Goal: Task Accomplishment & Management: Use online tool/utility

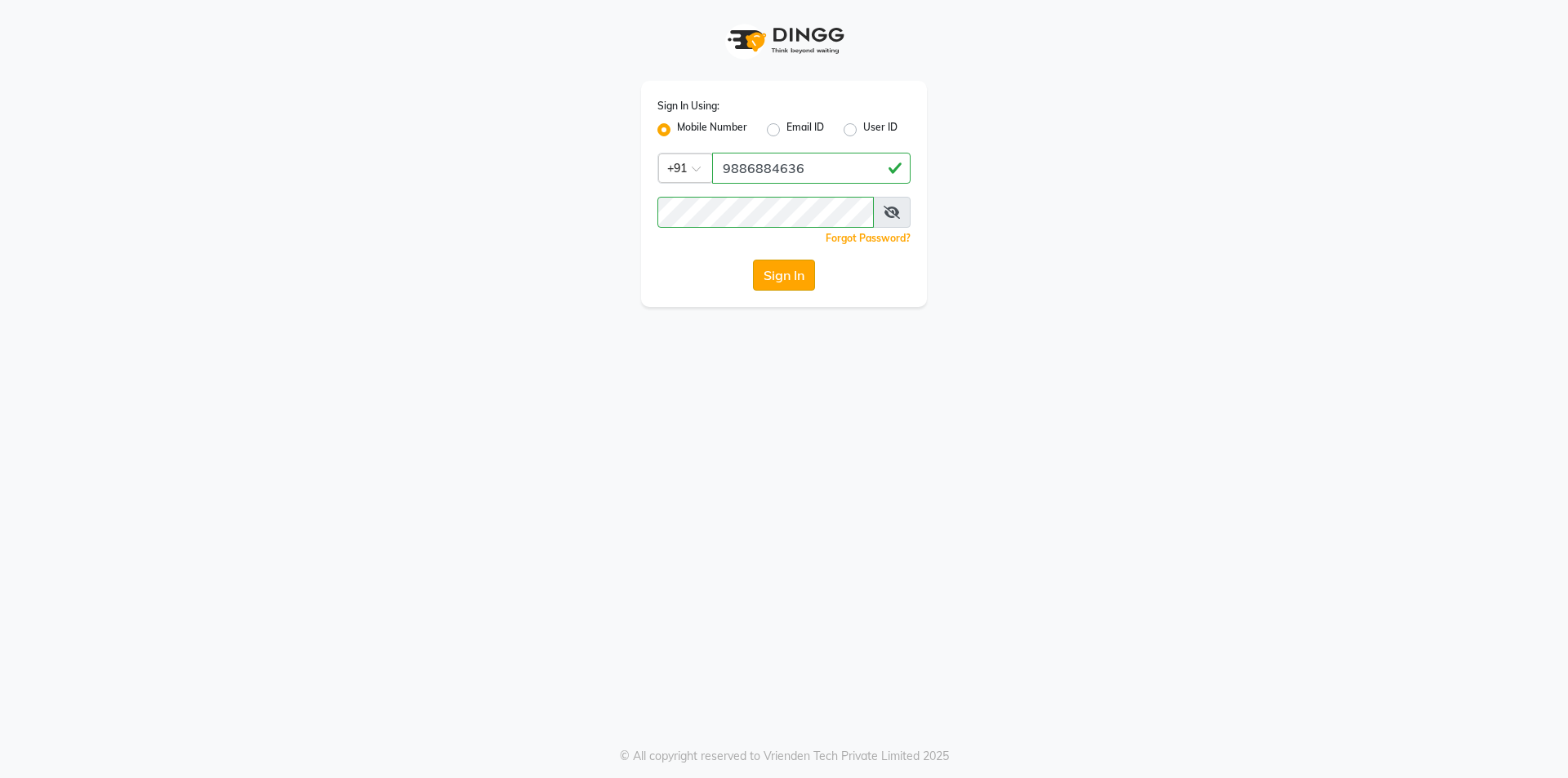
click at [795, 271] on button "Sign In" at bounding box center [784, 275] width 62 height 31
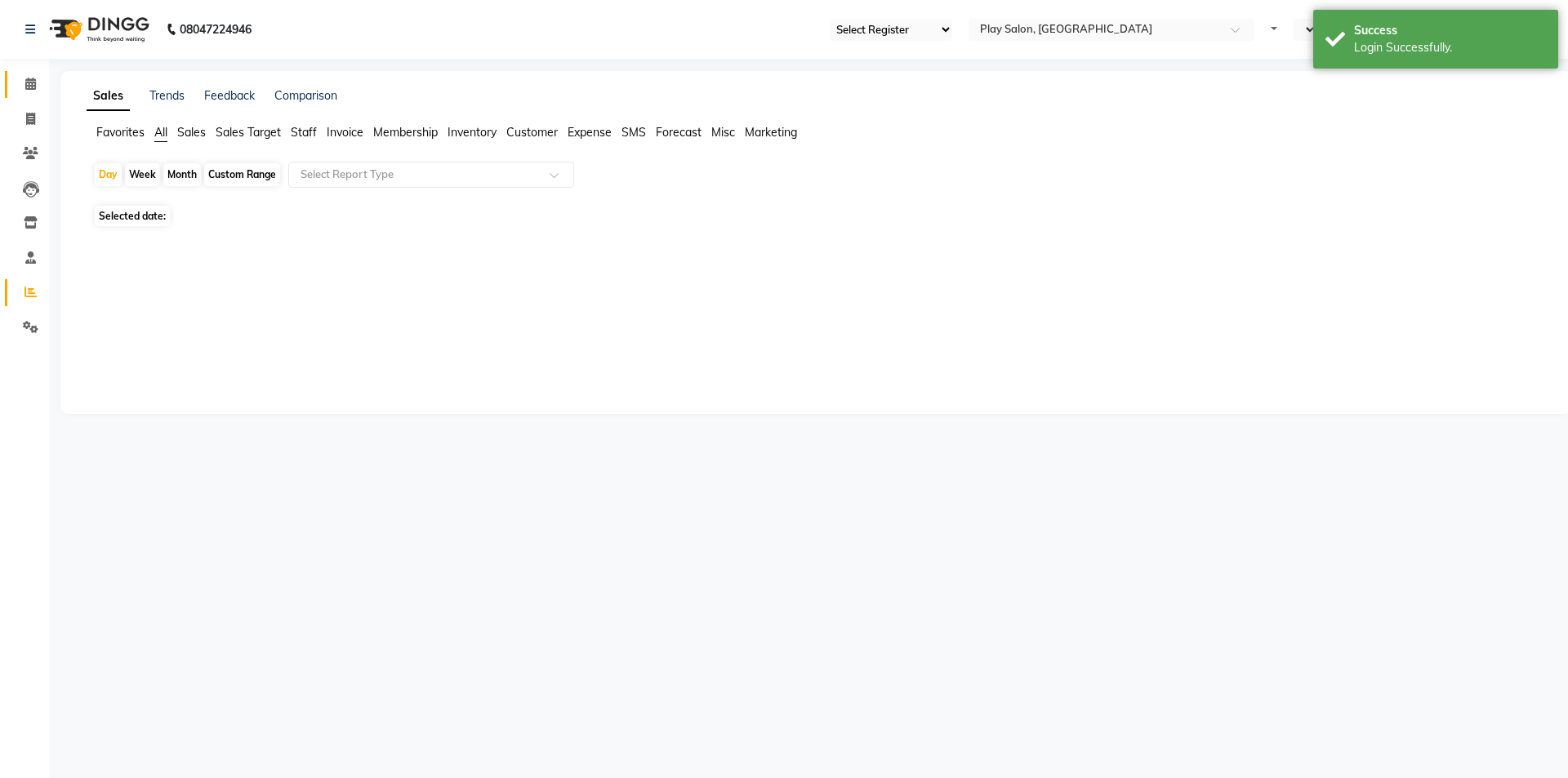
click at [32, 85] on icon at bounding box center [30, 83] width 11 height 12
select select "94"
select select "en"
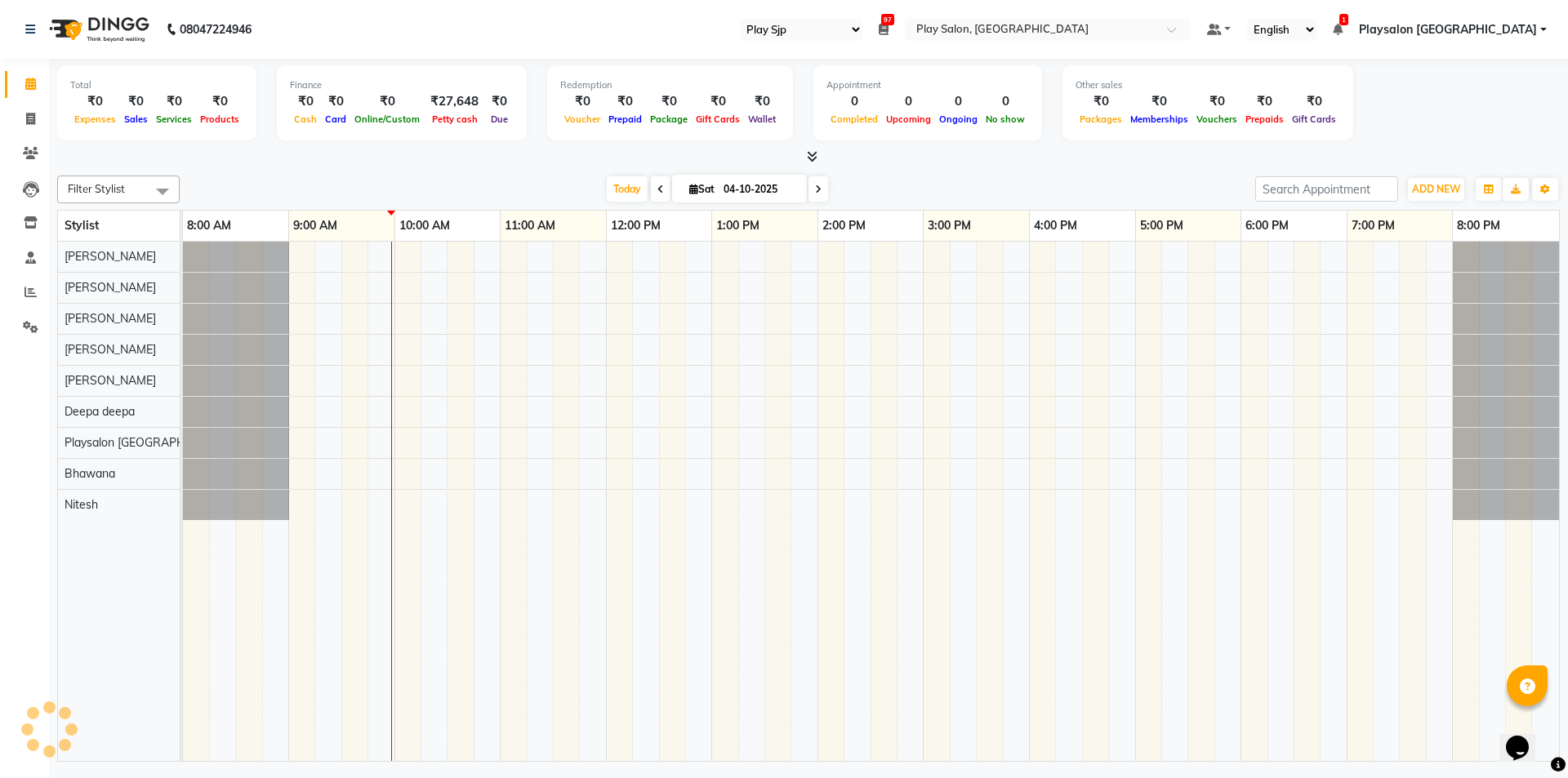
click at [657, 193] on icon at bounding box center [660, 189] width 6 height 10
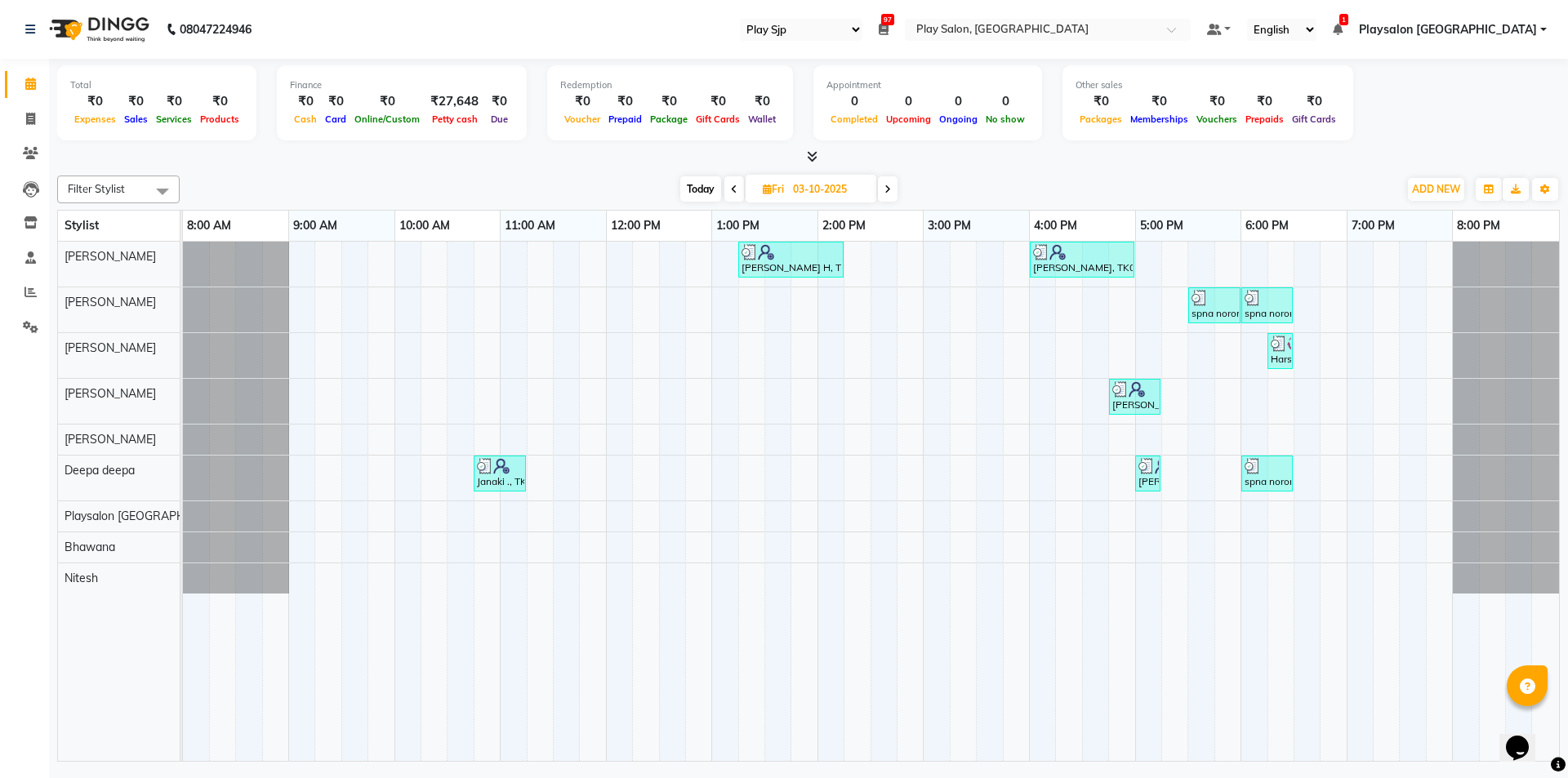
click at [887, 190] on icon at bounding box center [887, 189] width 6 height 10
type input "04-10-2025"
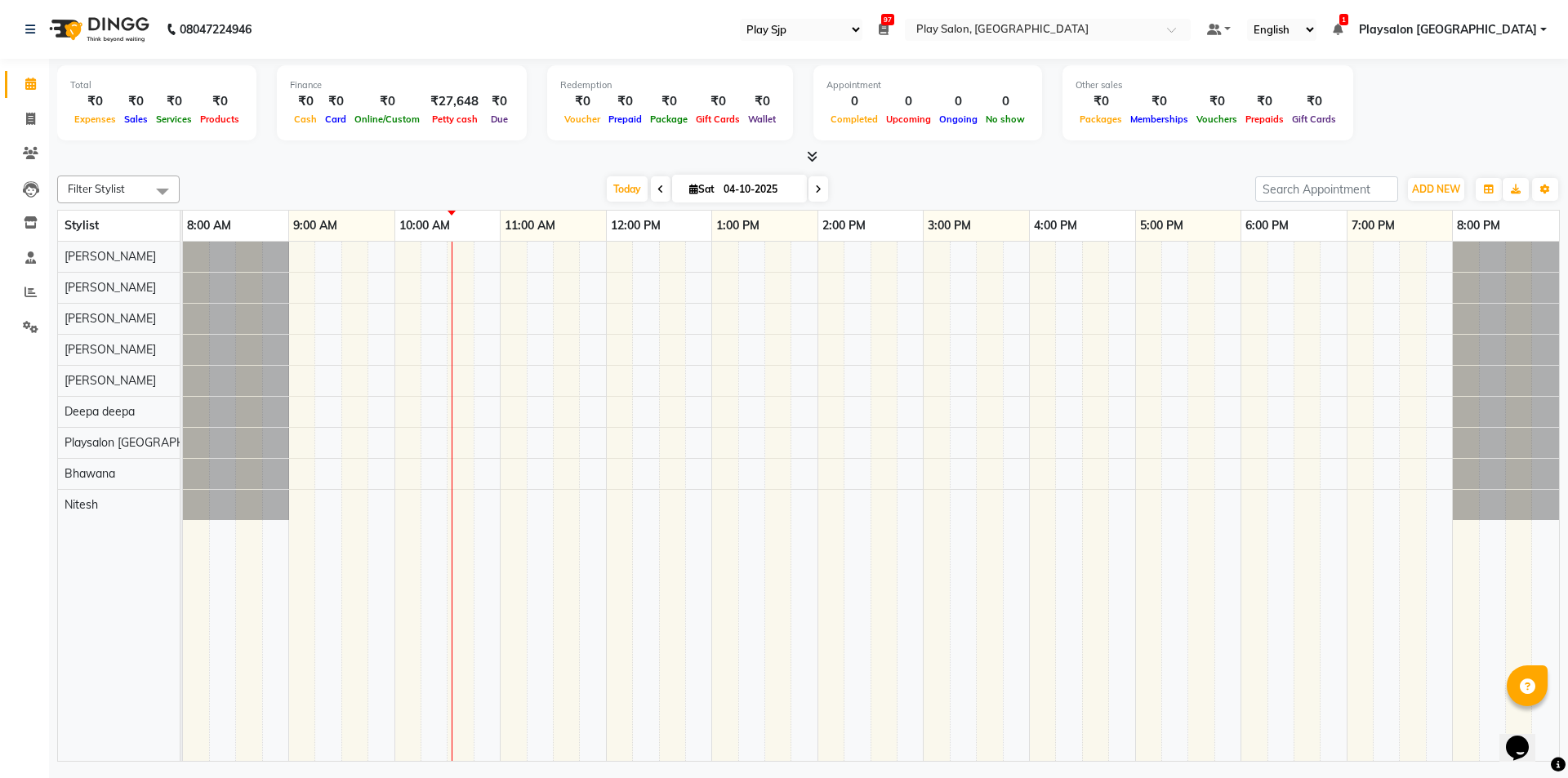
click at [437, 262] on div at bounding box center [870, 501] width 1376 height 520
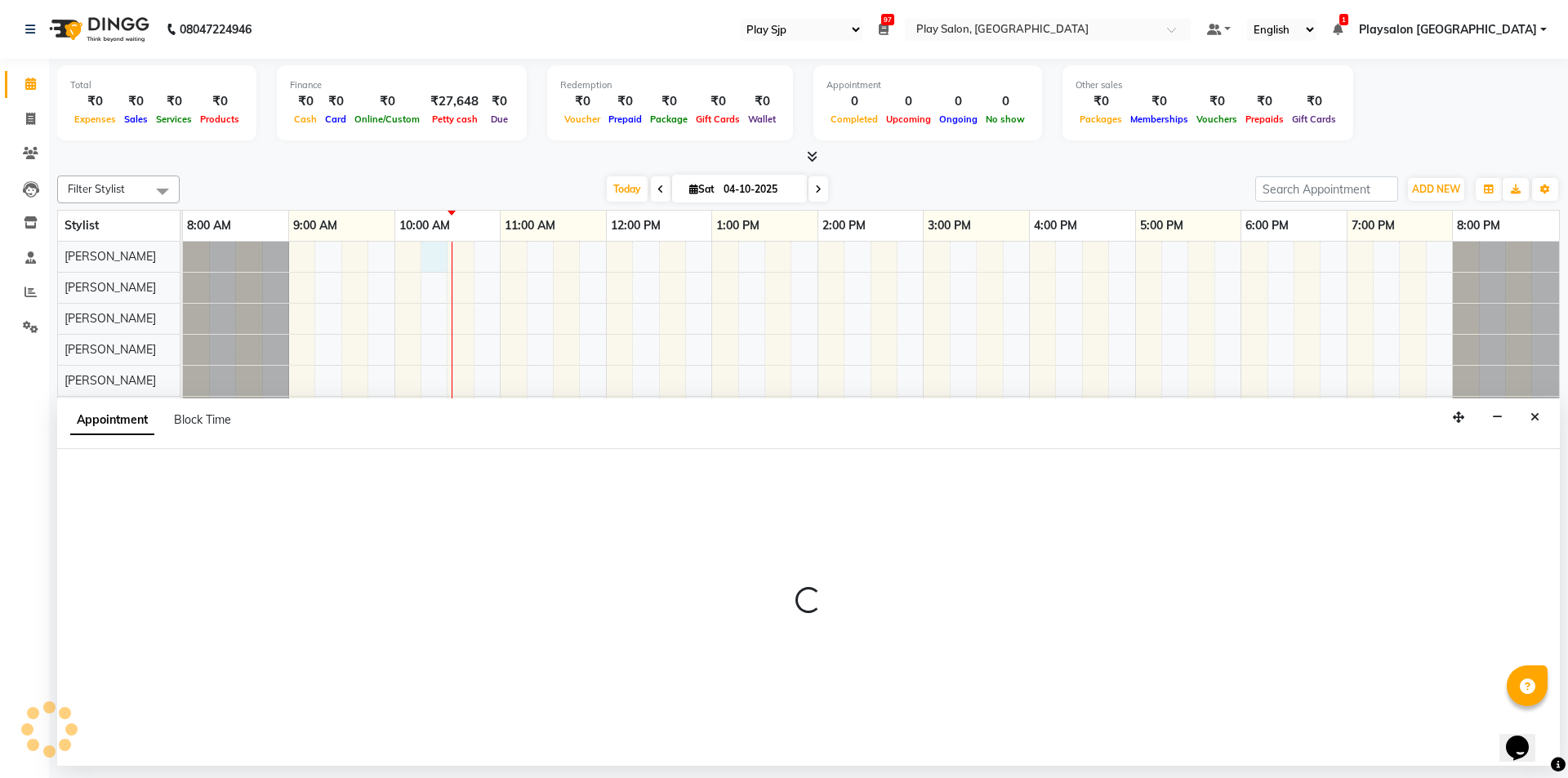
select select "80385"
select select "tentative"
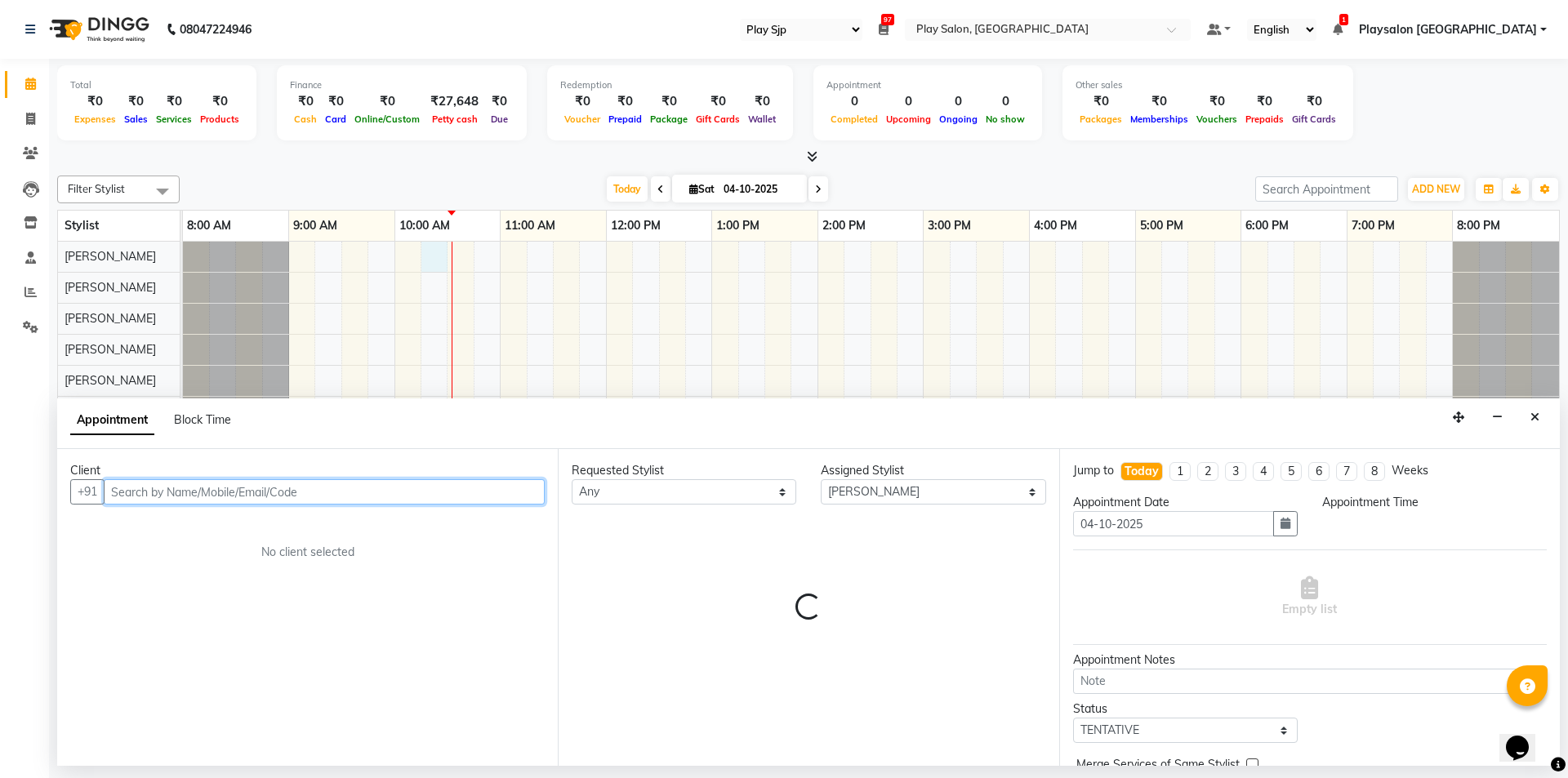
select select "615"
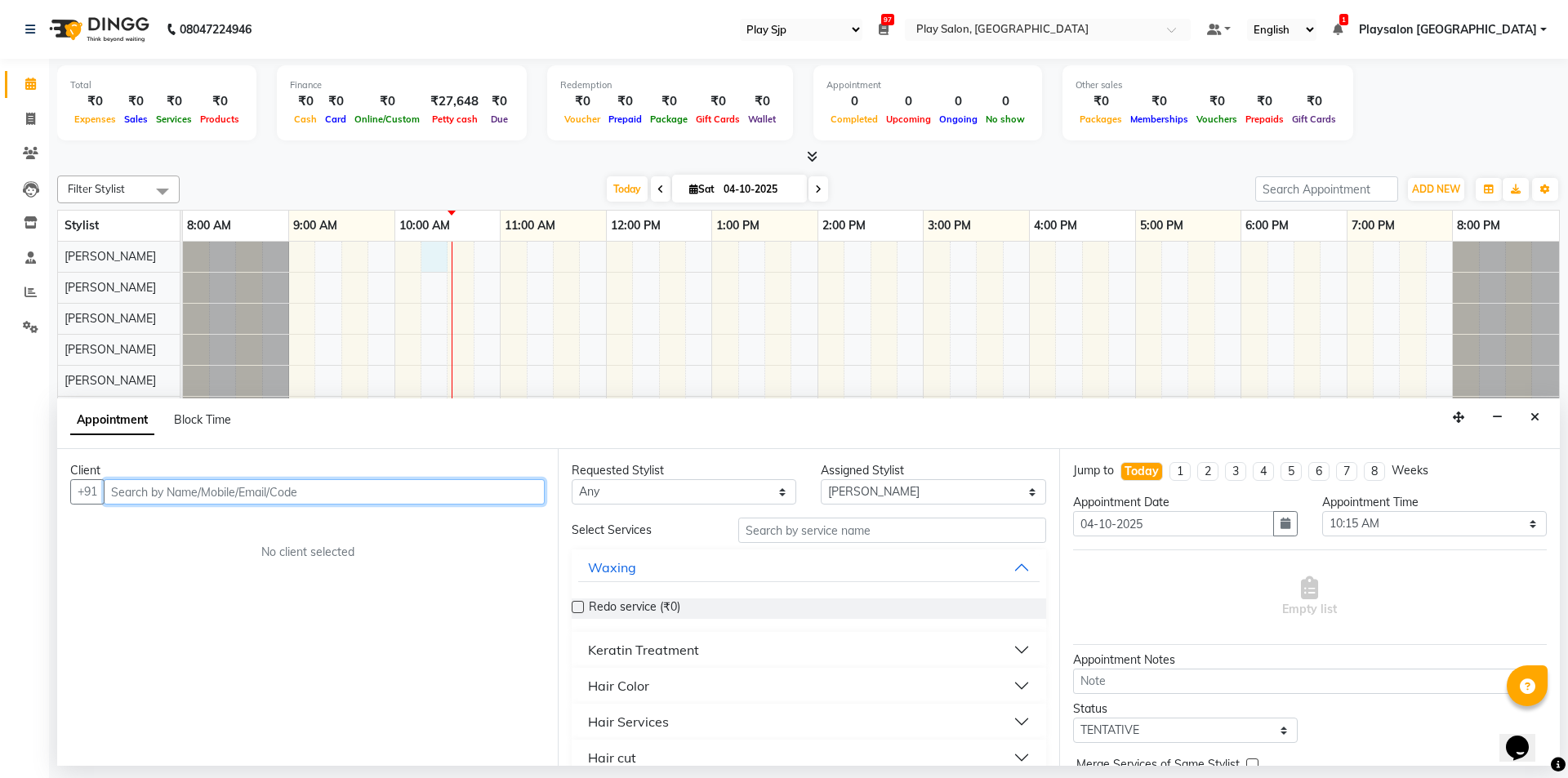
click at [344, 489] on input "text" at bounding box center [324, 491] width 441 height 25
type input "7358403819"
click at [512, 495] on span "Add Client" at bounding box center [510, 492] width 54 height 15
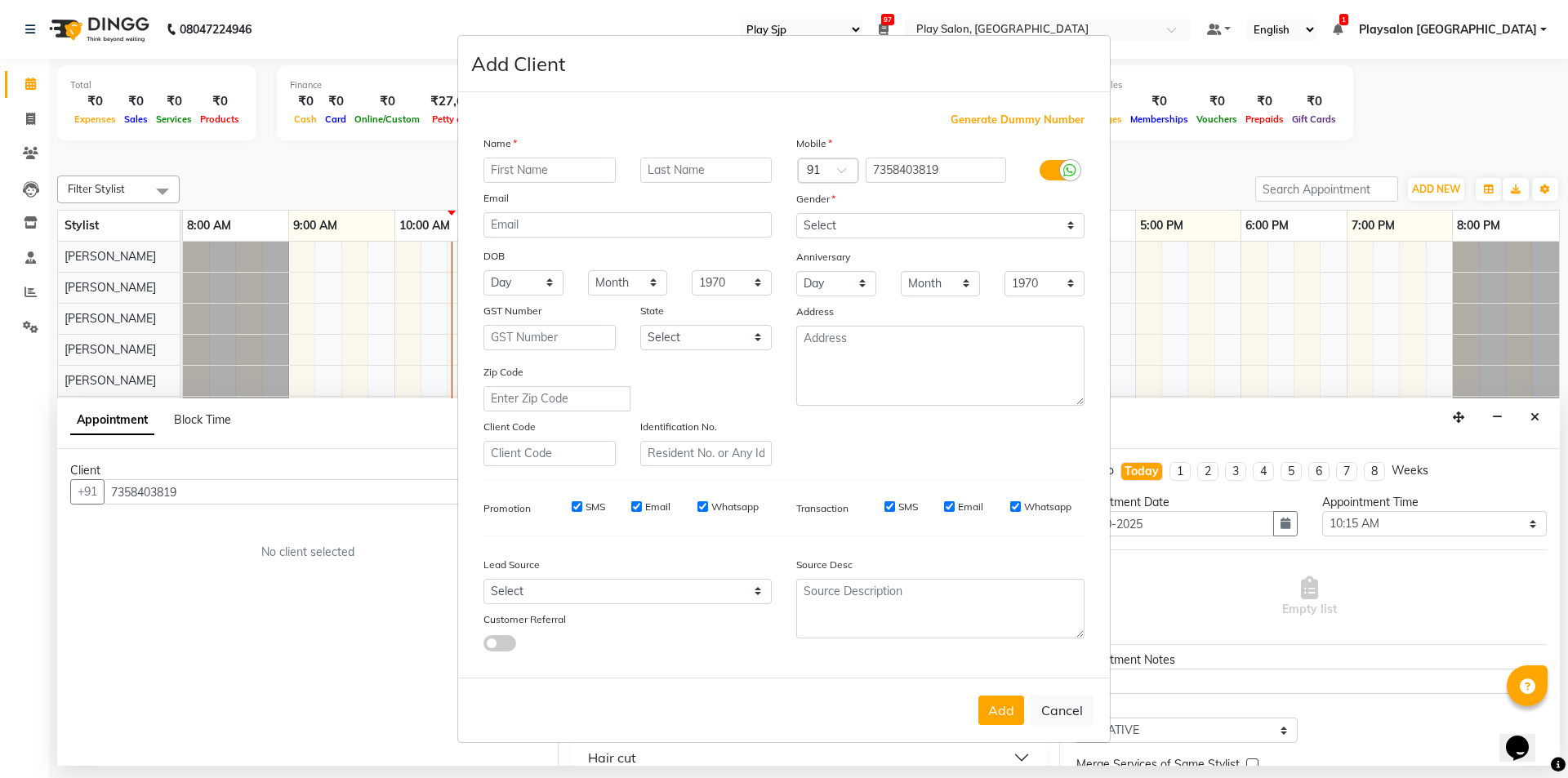
click at [570, 167] on input "text" at bounding box center [549, 170] width 132 height 25
type input "Gopal"
click at [712, 173] on input "text" at bounding box center [706, 170] width 132 height 25
type input "A"
type input "Samkaram"
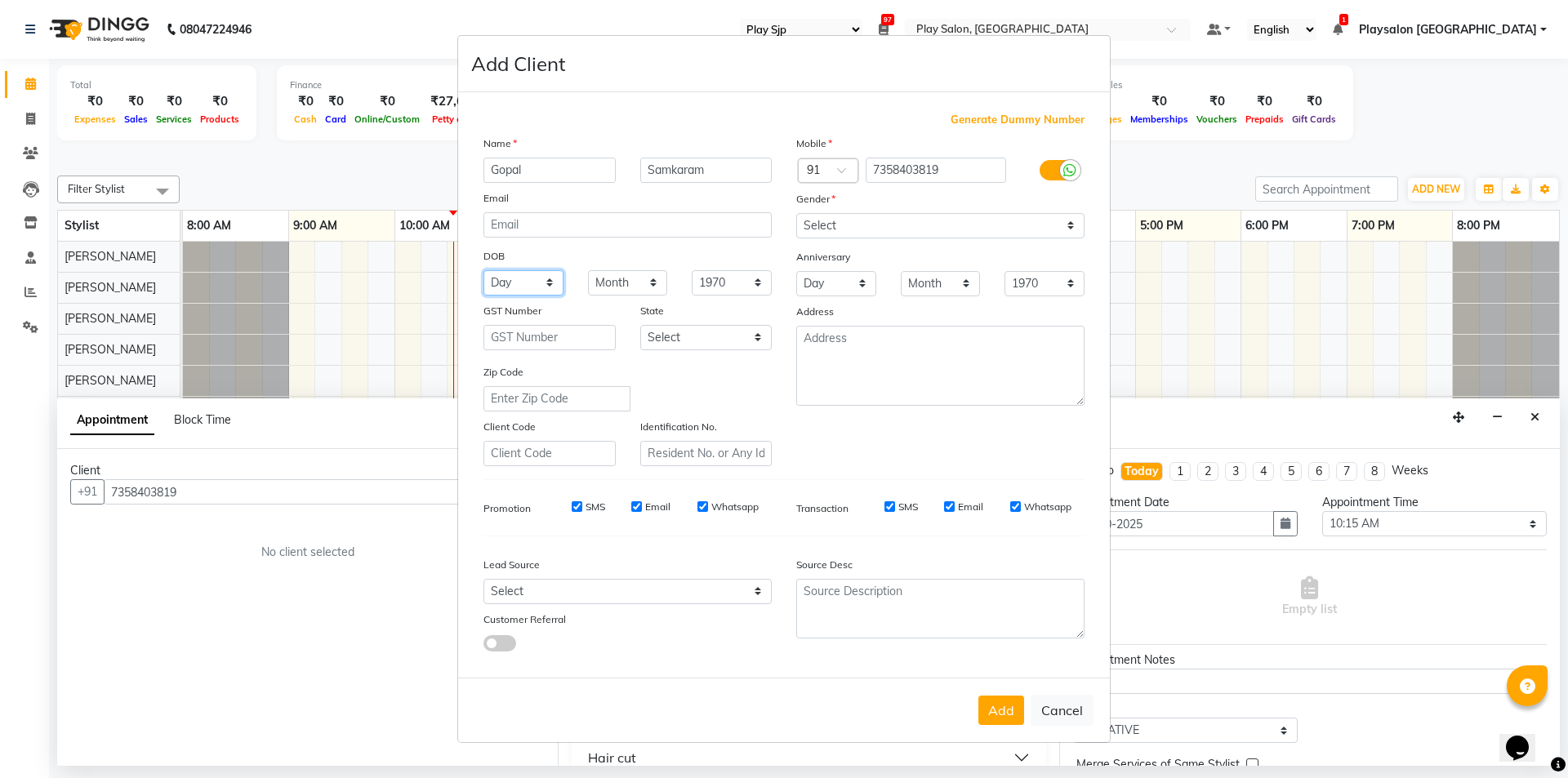
click at [545, 284] on select "Day 01 02 03 04 05 06 07 08 09 10 11 12 13 14 15 16 17 18 19 20 21 22 23 24 25 …" at bounding box center [523, 282] width 80 height 25
select select "01"
click at [484, 270] on select "Day 01 02 03 04 05 06 07 08 09 10 11 12 13 14 15 16 17 18 19 20 21 22 23 24 25 …" at bounding box center [523, 282] width 80 height 25
click at [655, 284] on select "Month January February March April May June July August September October Novem…" at bounding box center [628, 282] width 80 height 25
select select "01"
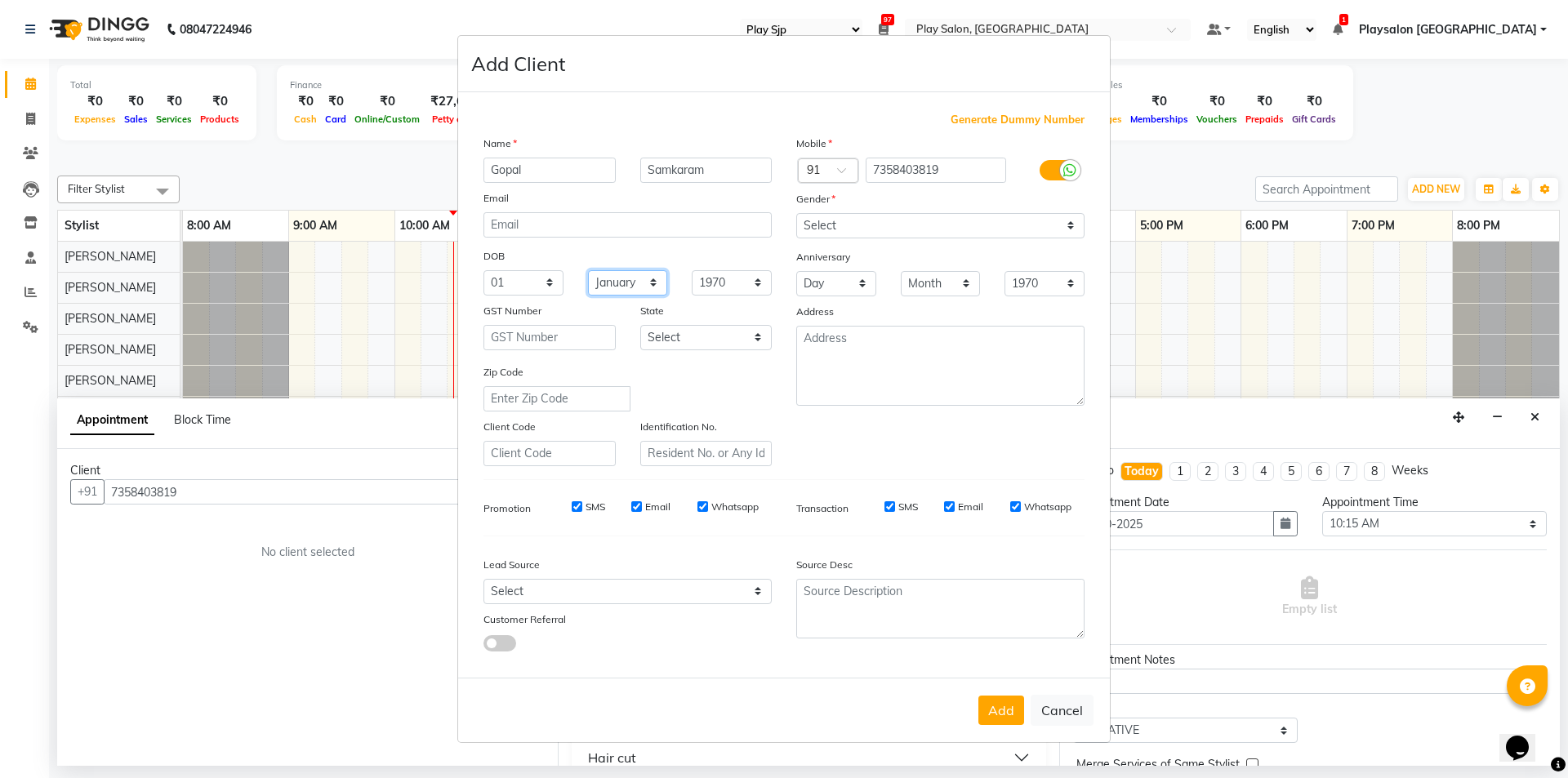
click at [588, 270] on select "Month January February March April May June July August September October Novem…" at bounding box center [628, 282] width 80 height 25
click at [760, 283] on select "1940 1941 1942 1943 1944 1945 1946 1947 1948 1949 1950 1951 1952 1953 1954 1955…" at bounding box center [732, 282] width 80 height 25
select select "1987"
click at [692, 270] on select "1940 1941 1942 1943 1944 1945 1946 1947 1948 1949 1950 1951 1952 1953 1954 1955…" at bounding box center [732, 282] width 80 height 25
click at [1068, 223] on select "Select [DEMOGRAPHIC_DATA] [DEMOGRAPHIC_DATA] Other Prefer Not To Say" at bounding box center [940, 225] width 288 height 25
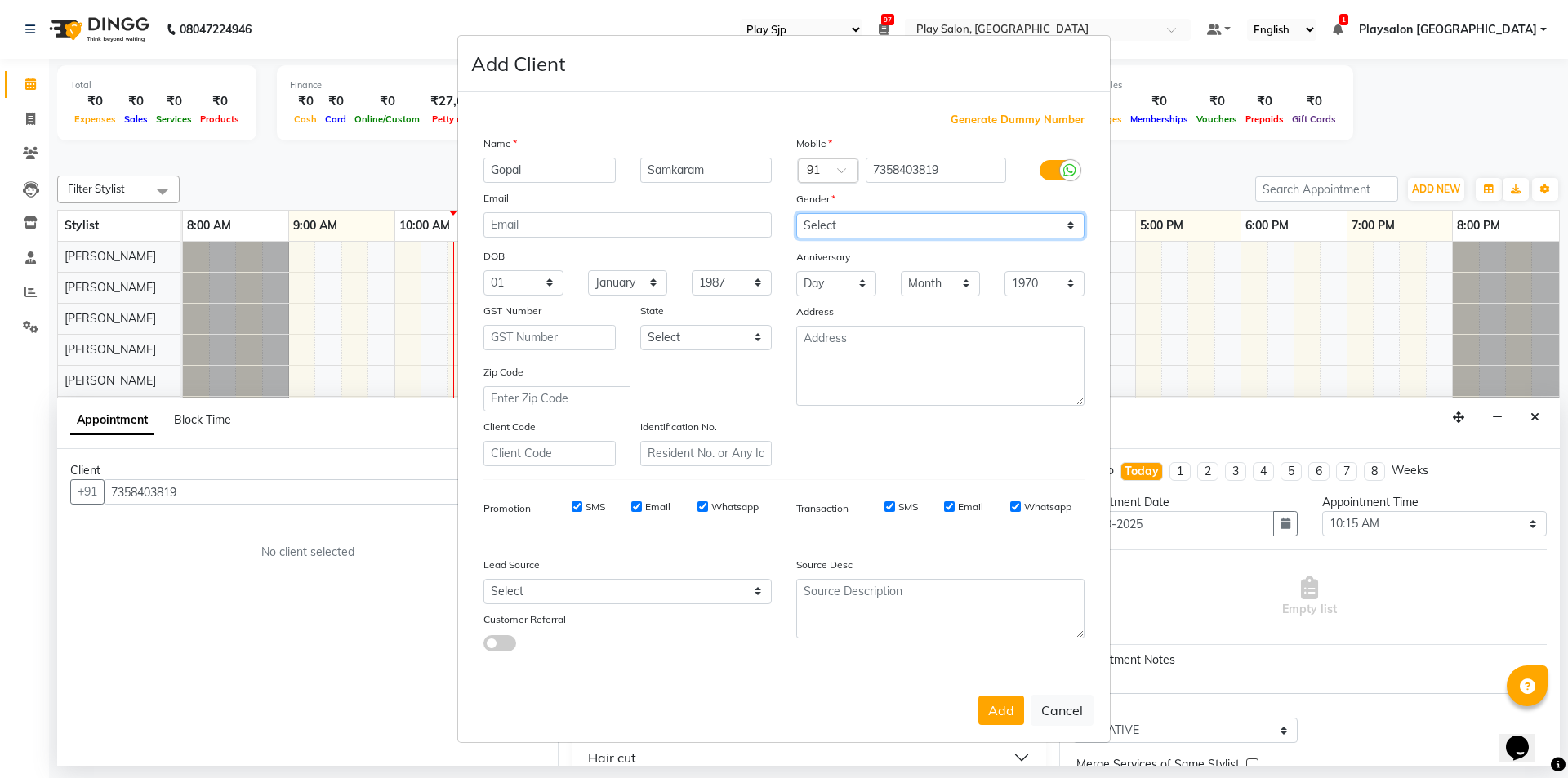
select select "[DEMOGRAPHIC_DATA]"
click at [796, 213] on select "Select [DEMOGRAPHIC_DATA] [DEMOGRAPHIC_DATA] Other Prefer Not To Say" at bounding box center [940, 225] width 288 height 25
click at [1006, 710] on button "Add" at bounding box center [1001, 711] width 46 height 30
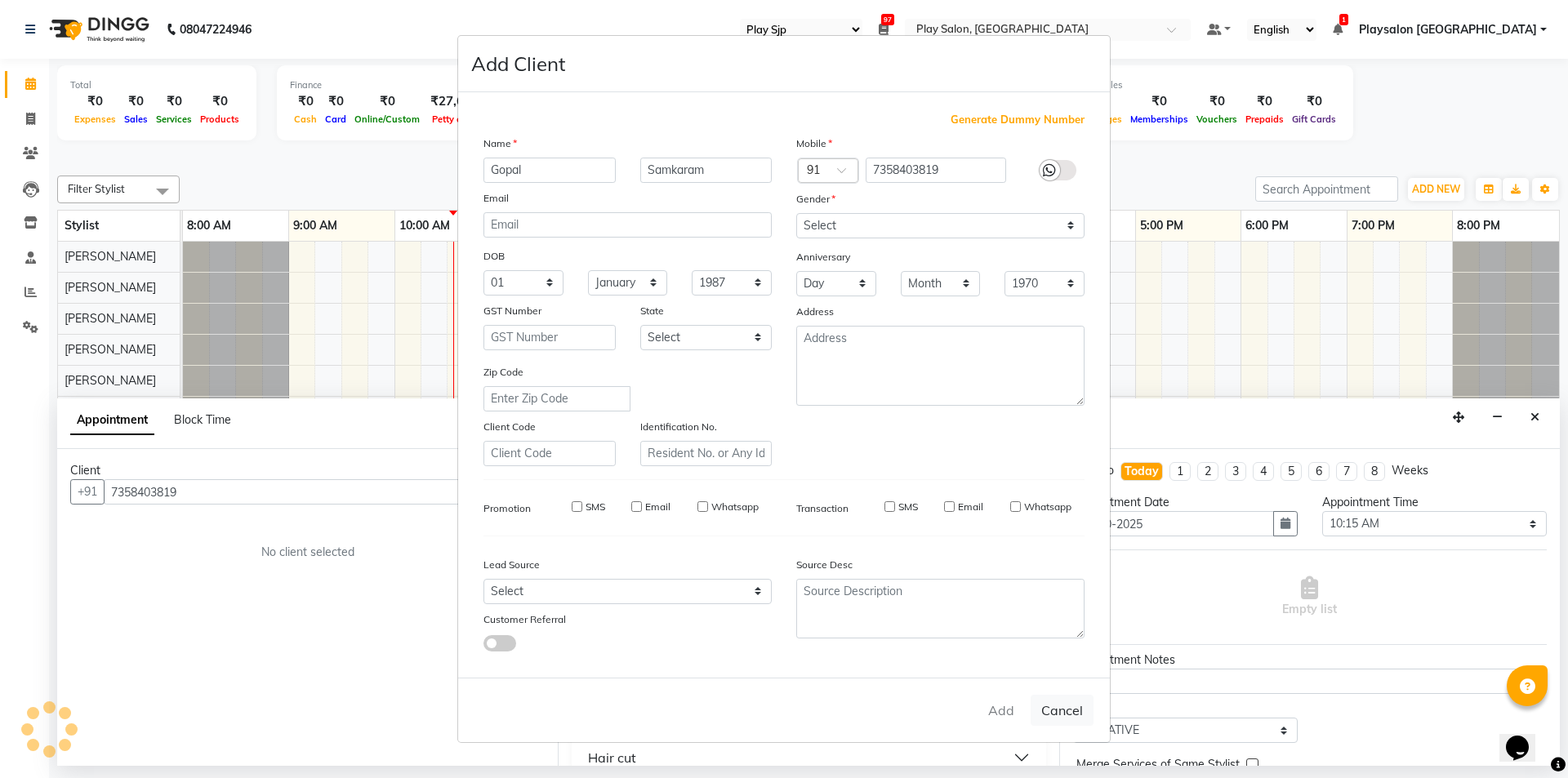
select select
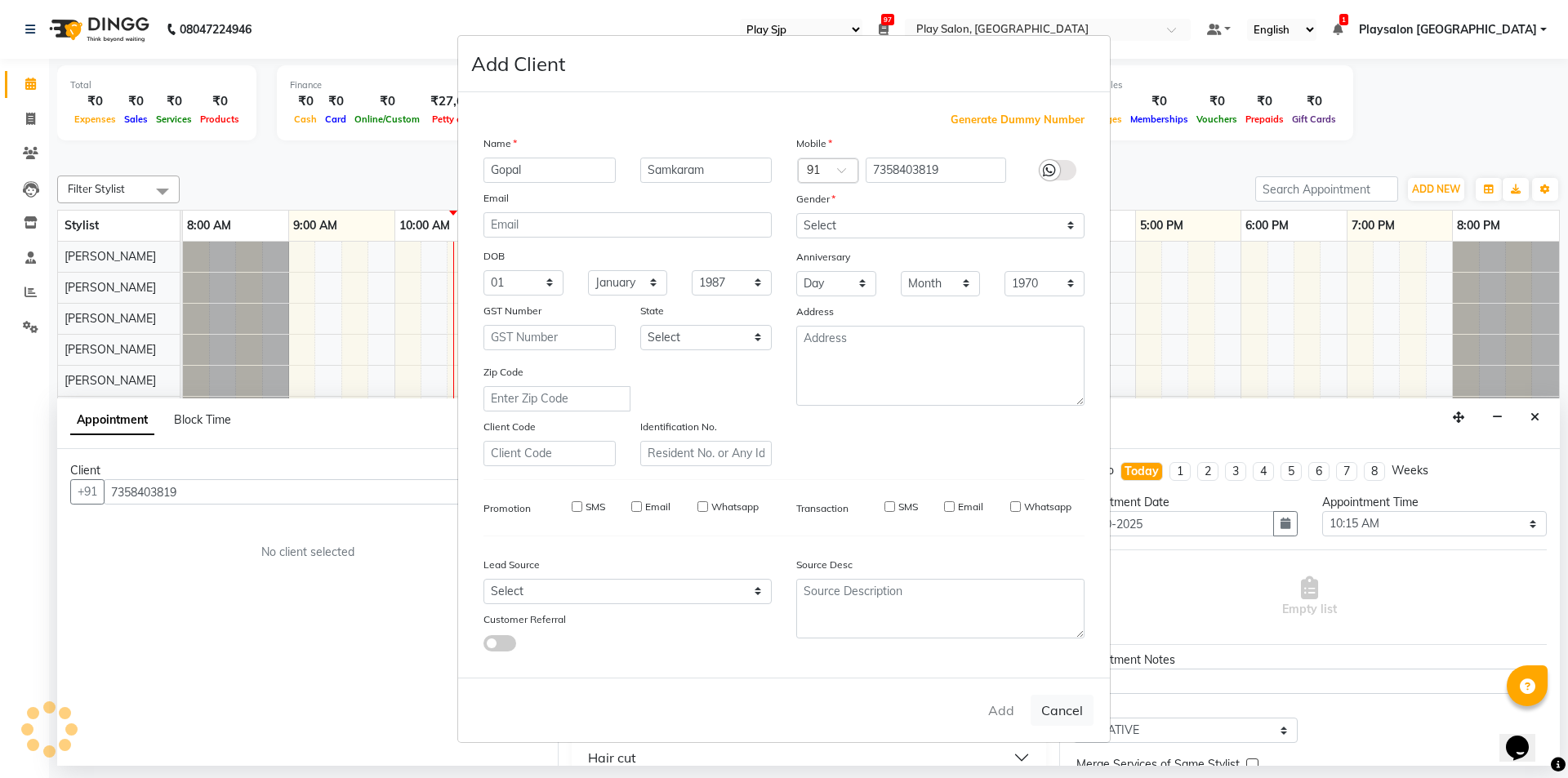
select select
checkbox input "false"
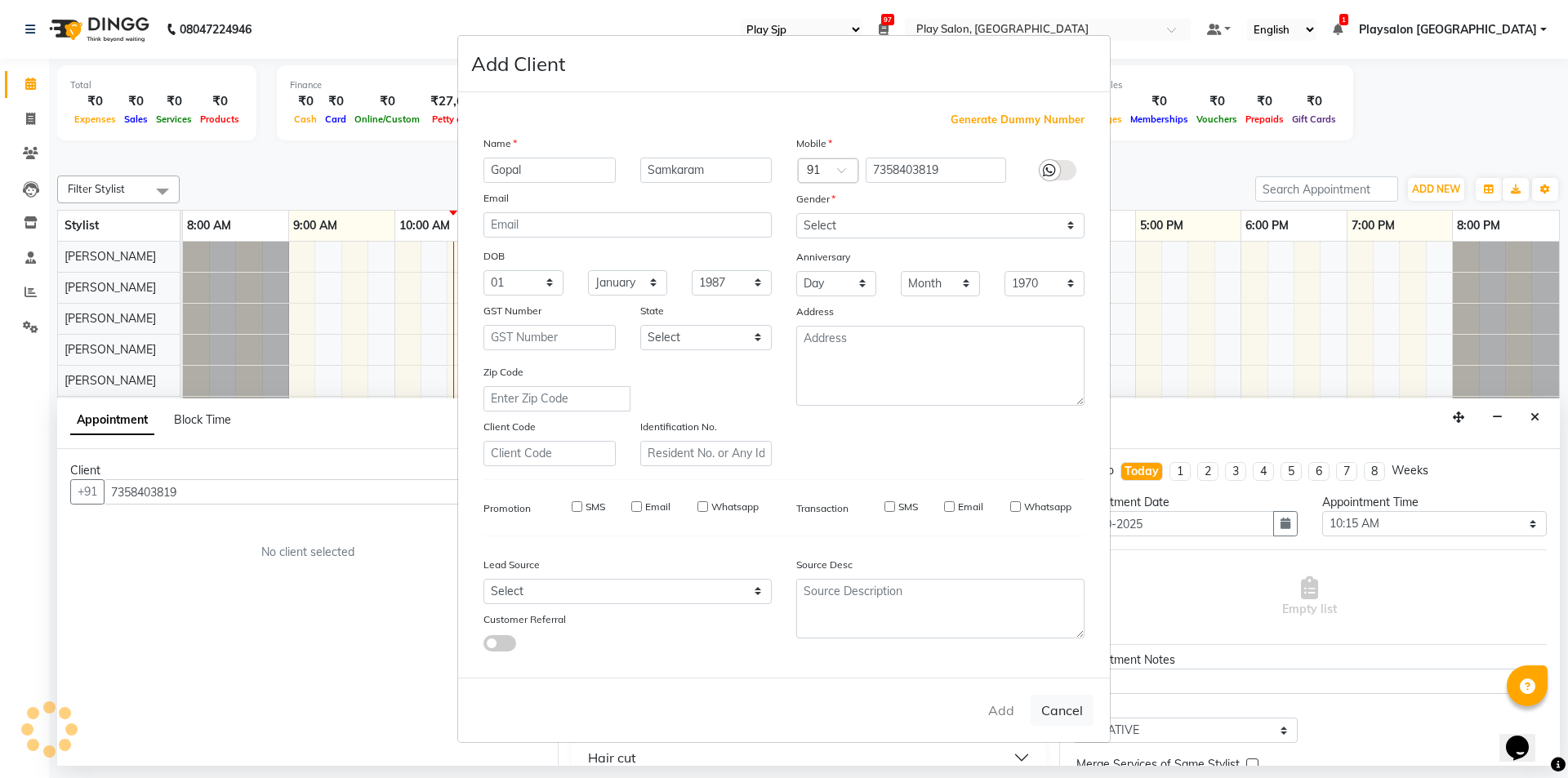
checkbox input "false"
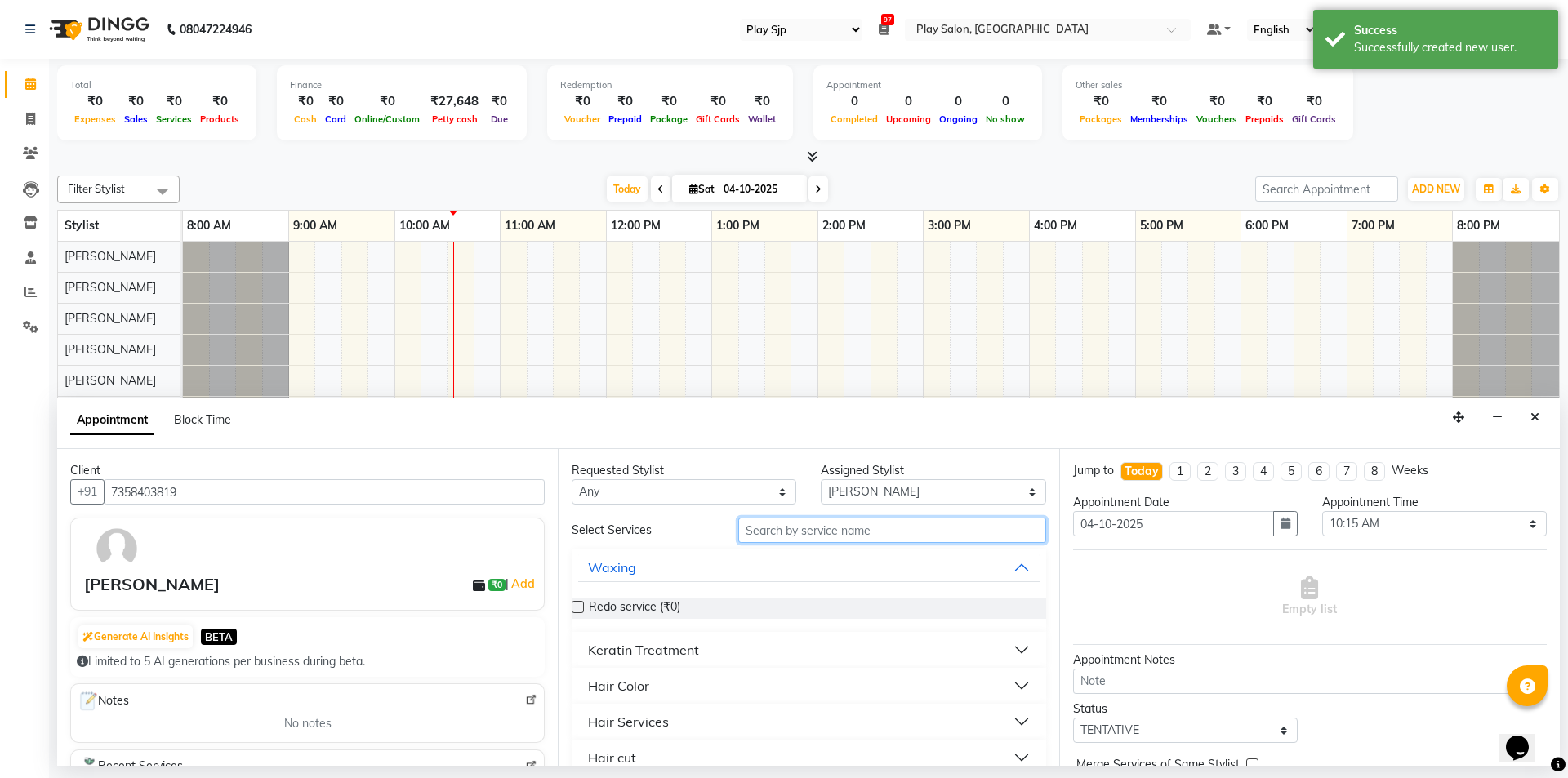
click at [897, 531] on input "text" at bounding box center [892, 530] width 308 height 25
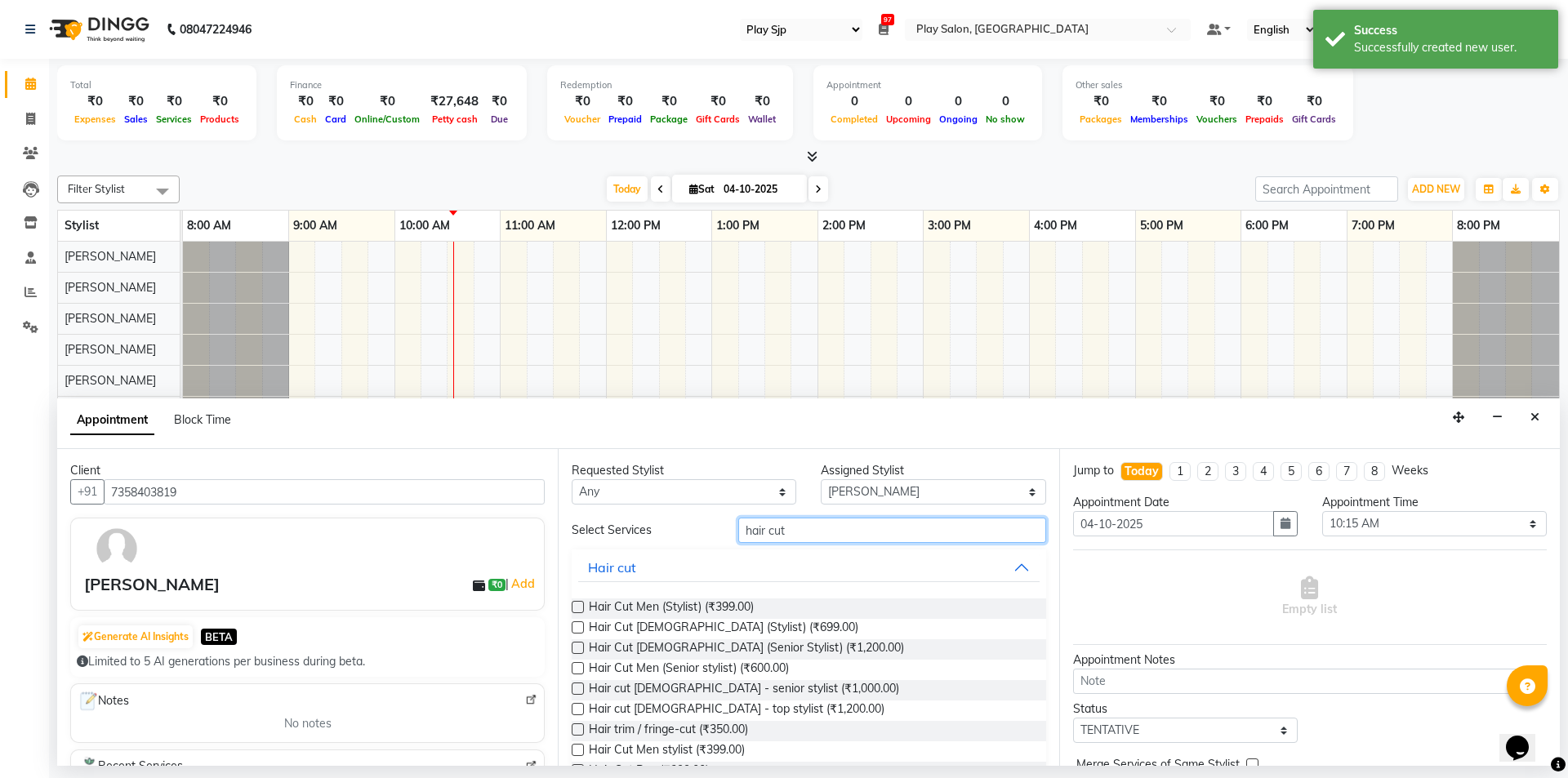
type input "hair cut"
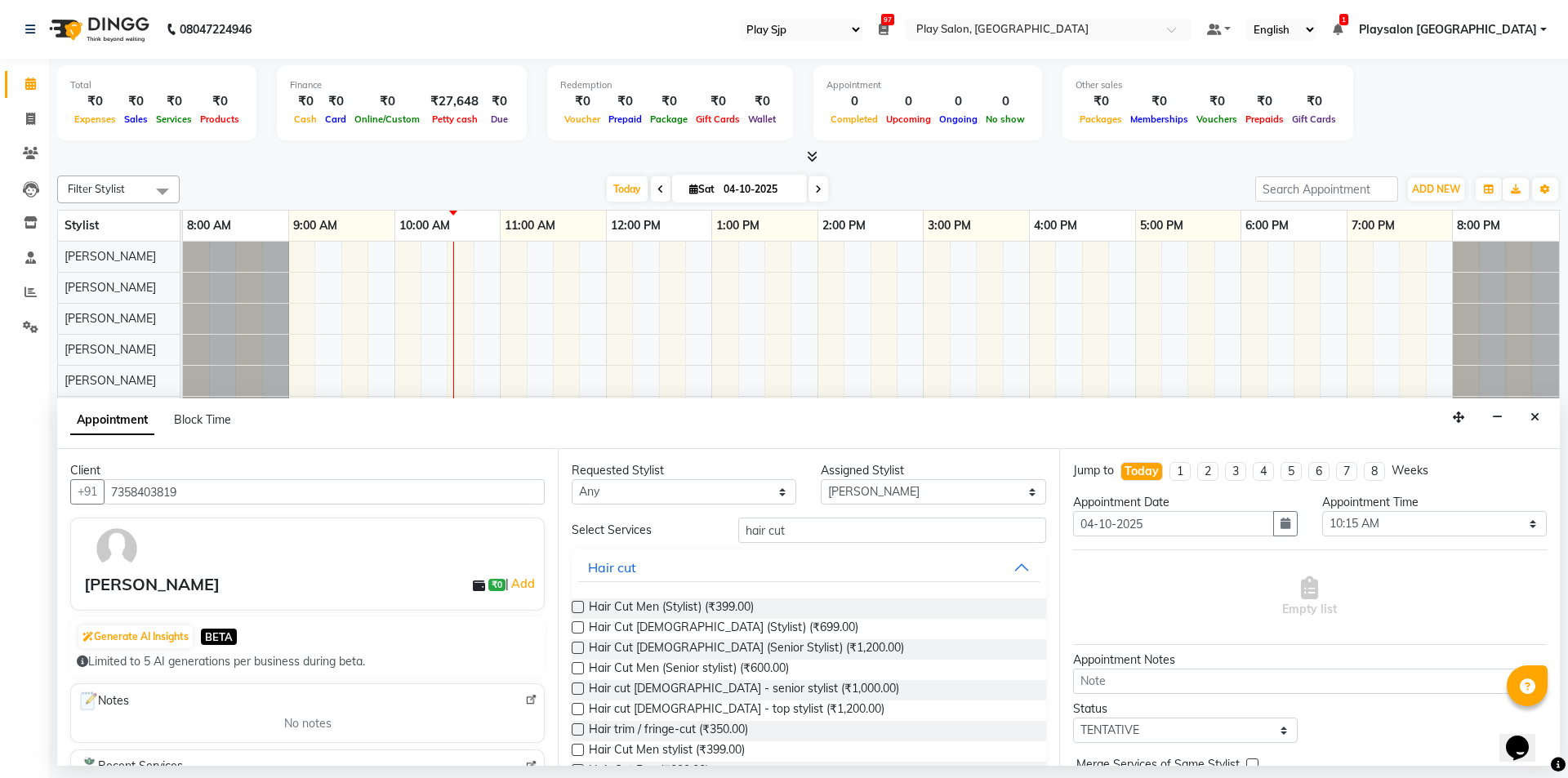
click at [579, 606] on label at bounding box center [577, 606] width 12 height 12
click at [579, 606] on input "checkbox" at bounding box center [577, 609] width 11 height 11
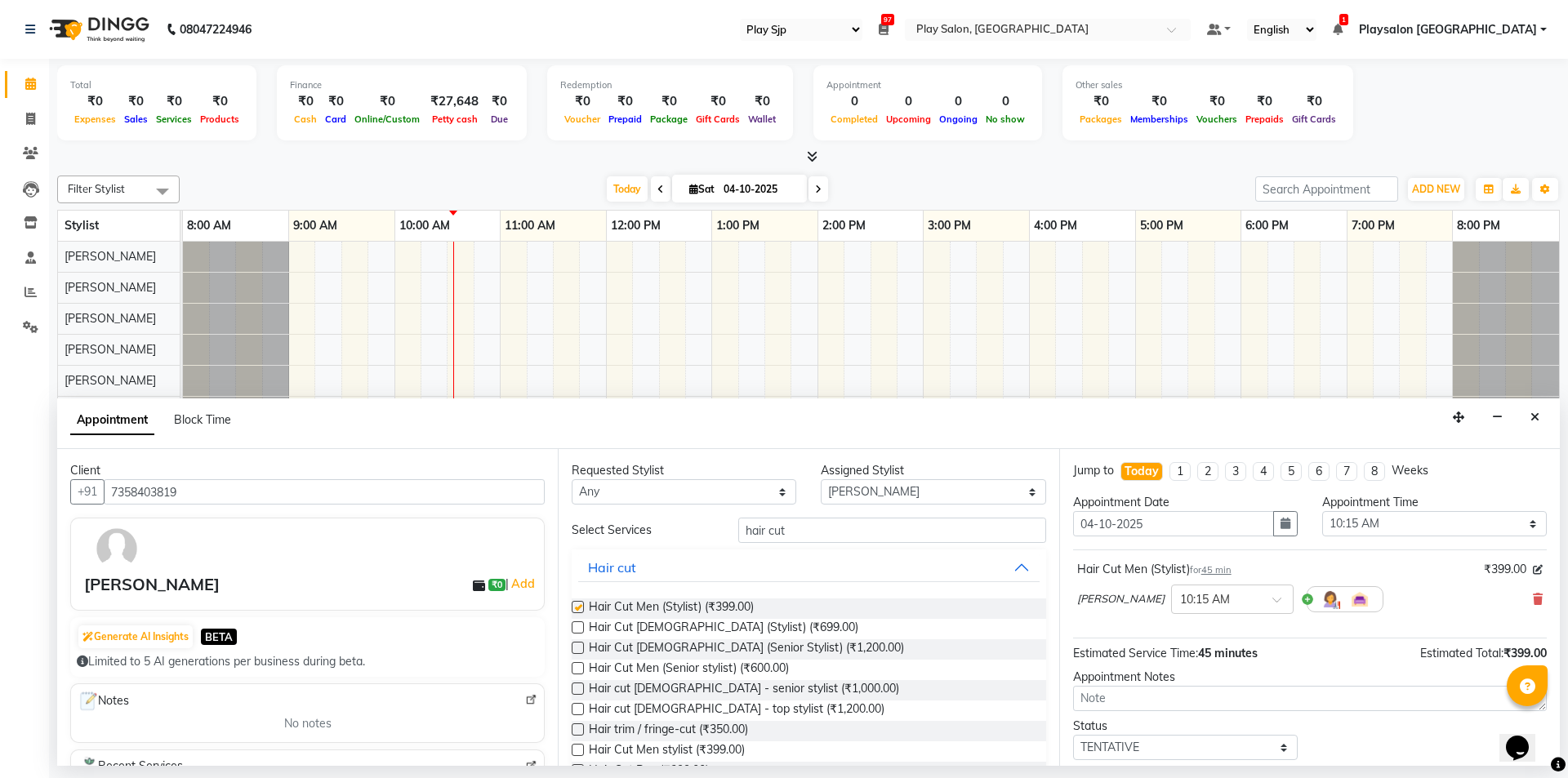
checkbox input "false"
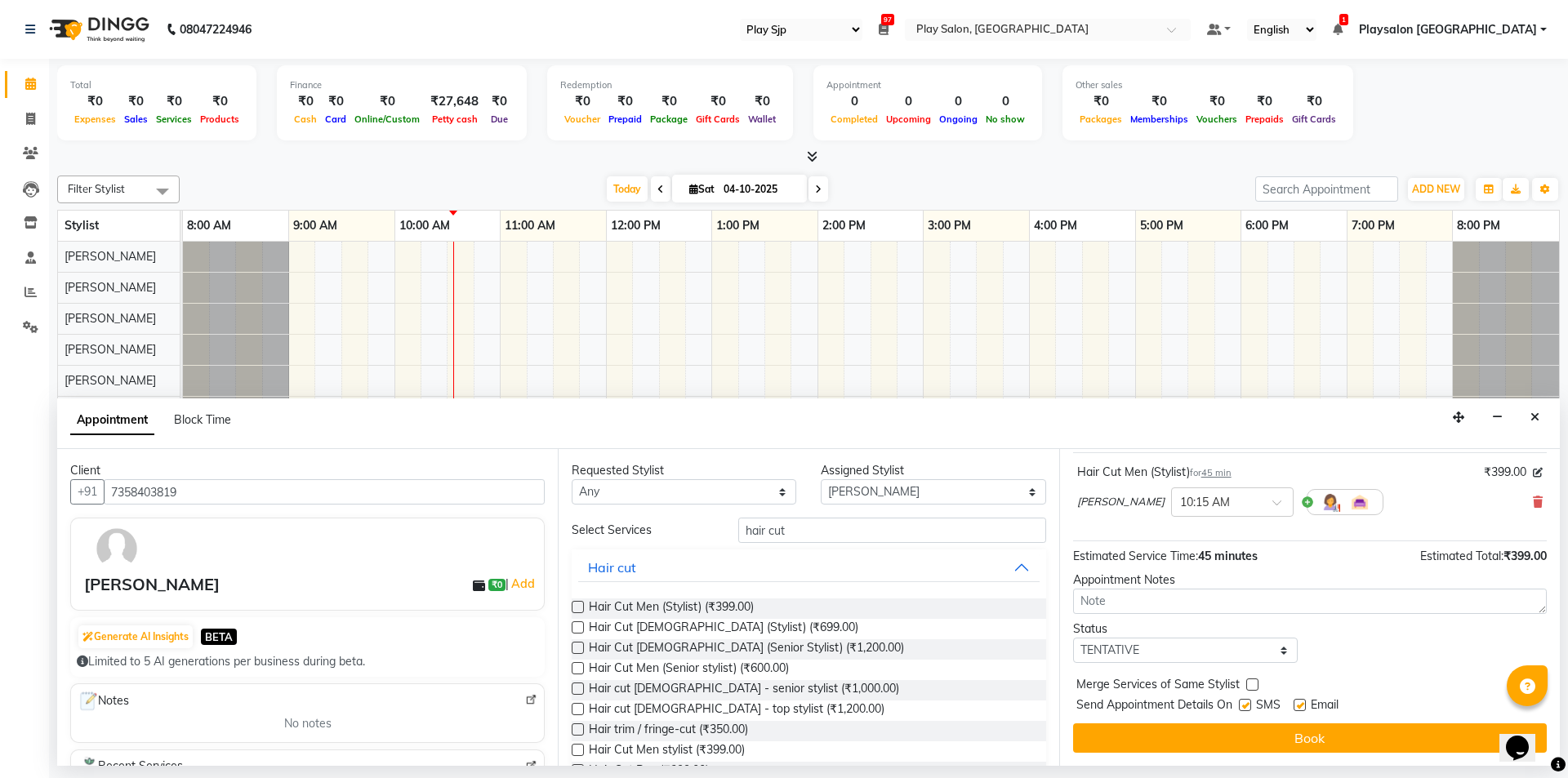
drag, startPoint x: 1555, startPoint y: 556, endPoint x: 14, endPoint y: 24, distance: 1630.2
click at [1300, 705] on label at bounding box center [1299, 705] width 12 height 12
click at [1300, 705] on input "checkbox" at bounding box center [1299, 707] width 11 height 11
checkbox input "false"
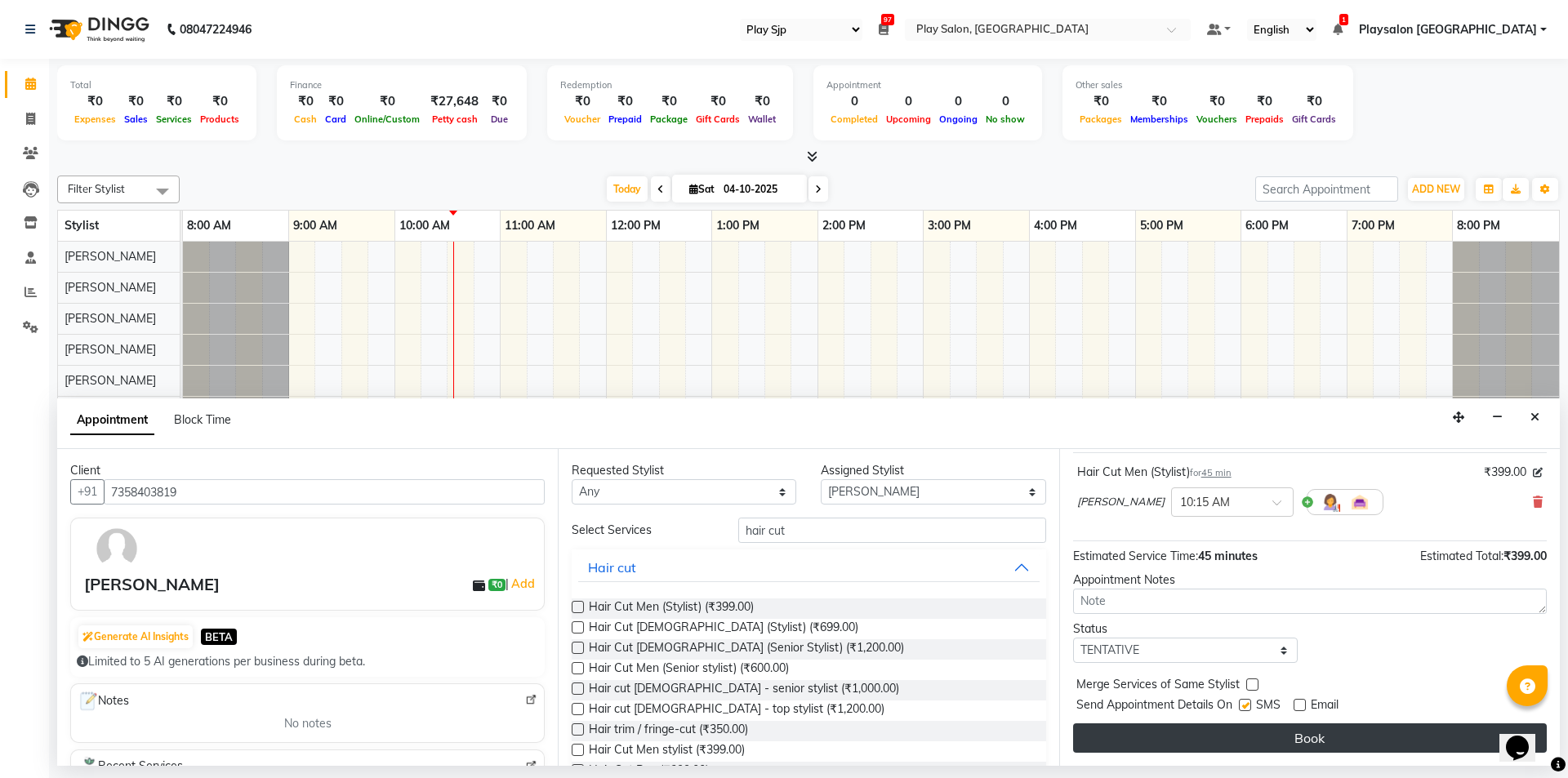
click at [1324, 740] on button "Book" at bounding box center [1310, 738] width 473 height 30
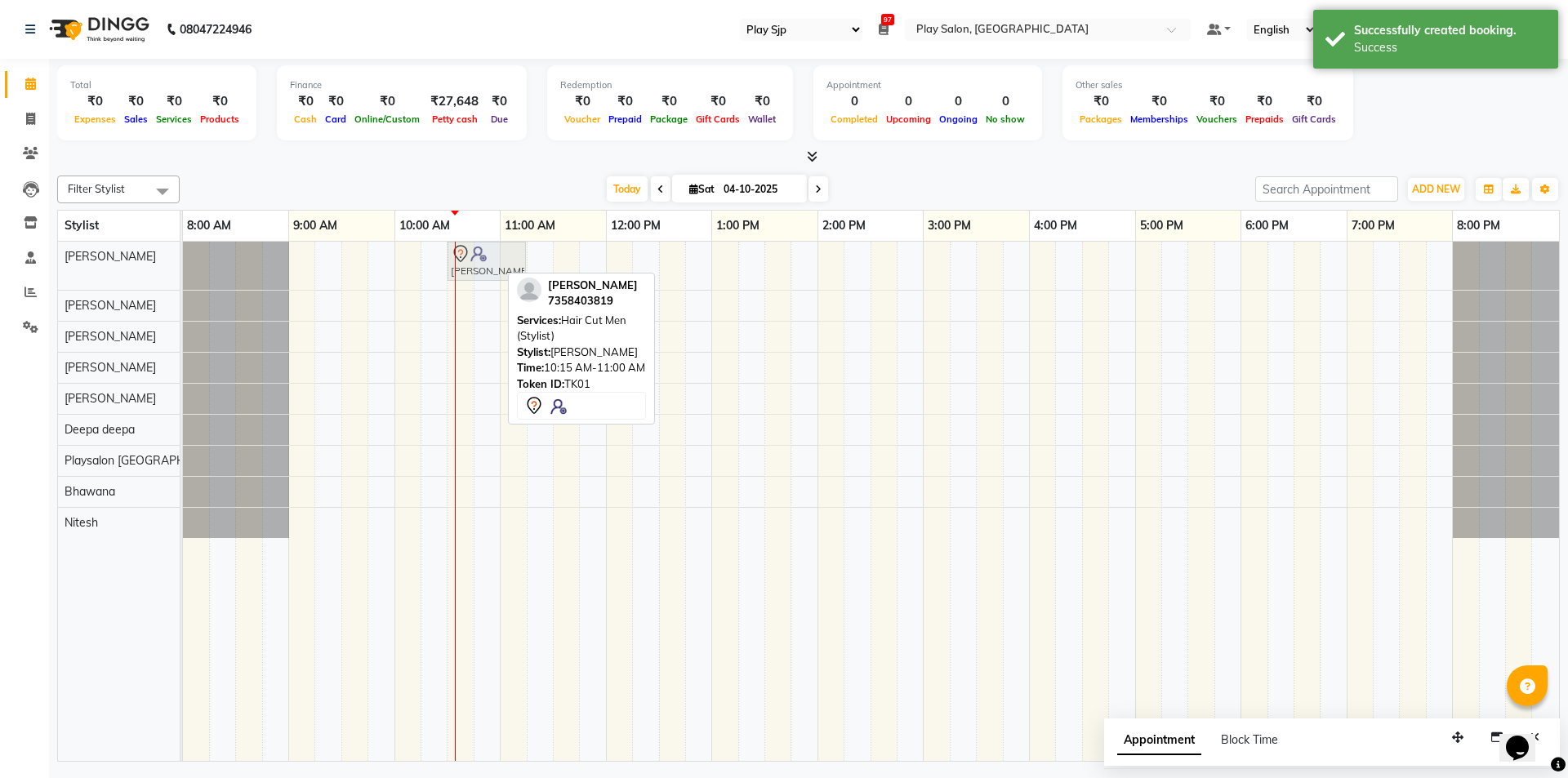
drag, startPoint x: 459, startPoint y: 264, endPoint x: 481, endPoint y: 269, distance: 22.6
click at [183, 269] on div "Gopal Samkaram, TK01, 10:15 AM-11:00 AM, Hair Cut Men (Stylist) Gopal Samkaram,…" at bounding box center [183, 266] width 0 height 48
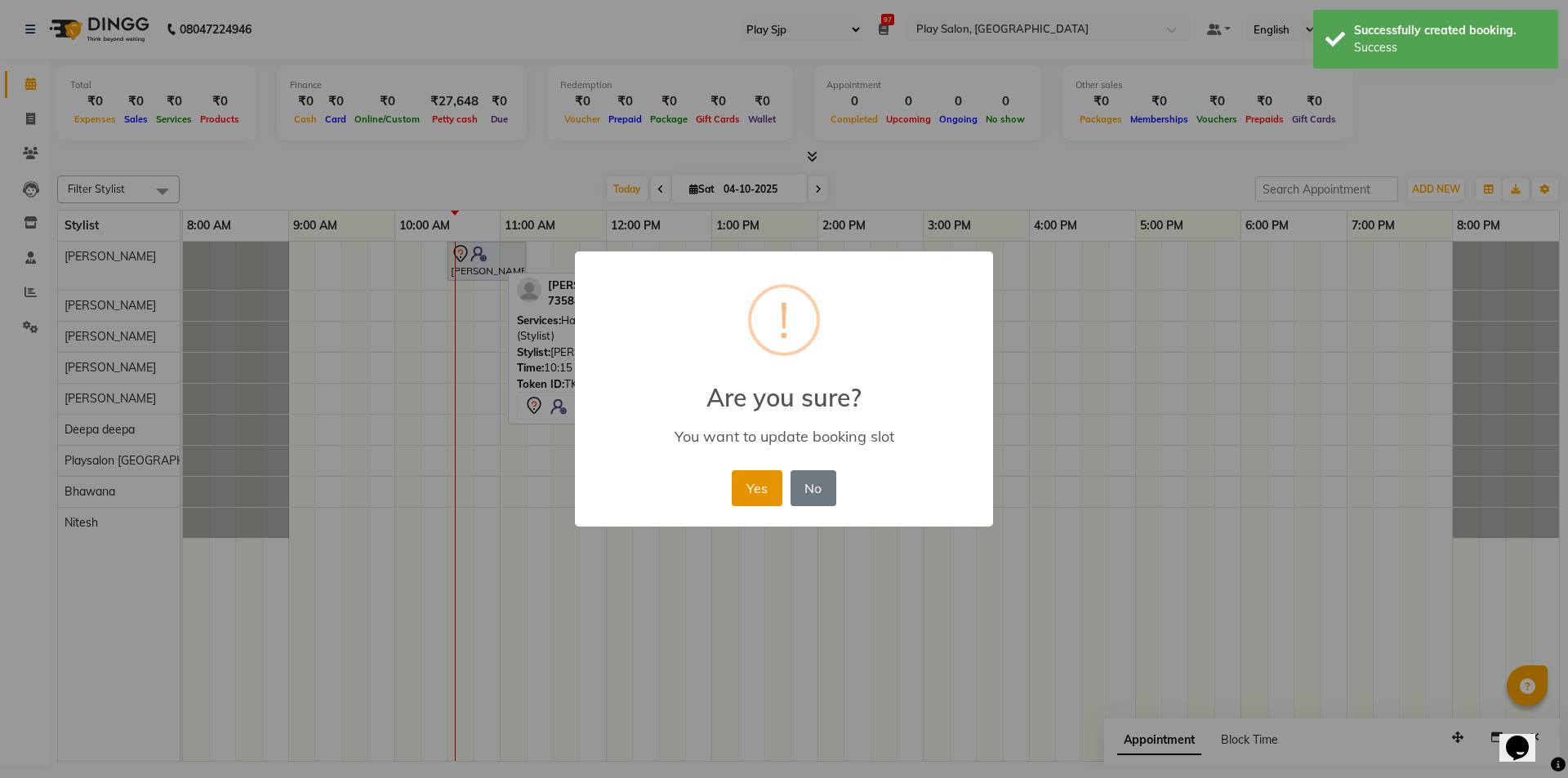
click at [737, 495] on button "Yes" at bounding box center [757, 488] width 50 height 36
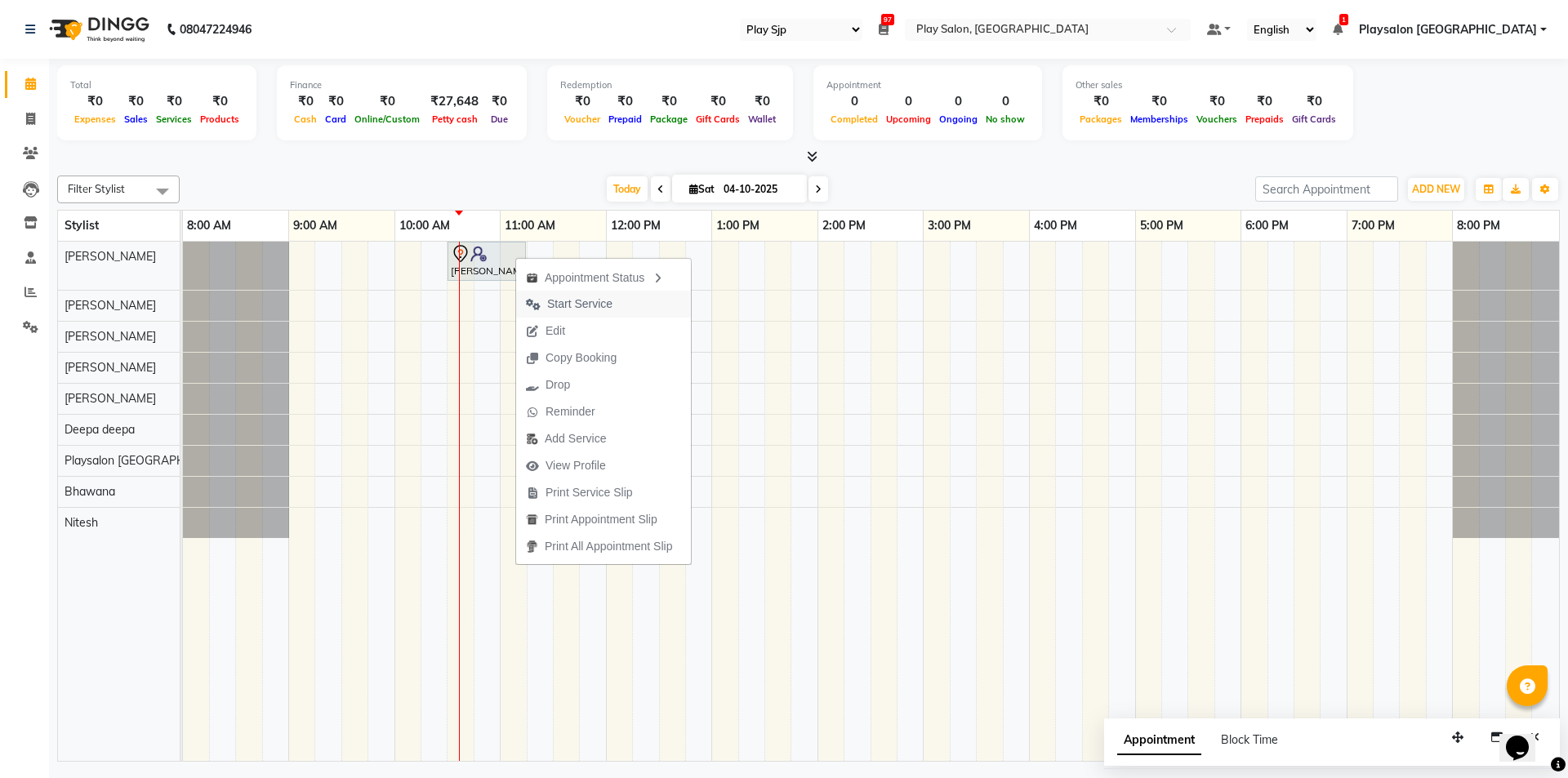
click at [561, 304] on span "Start Service" at bounding box center [580, 304] width 66 height 18
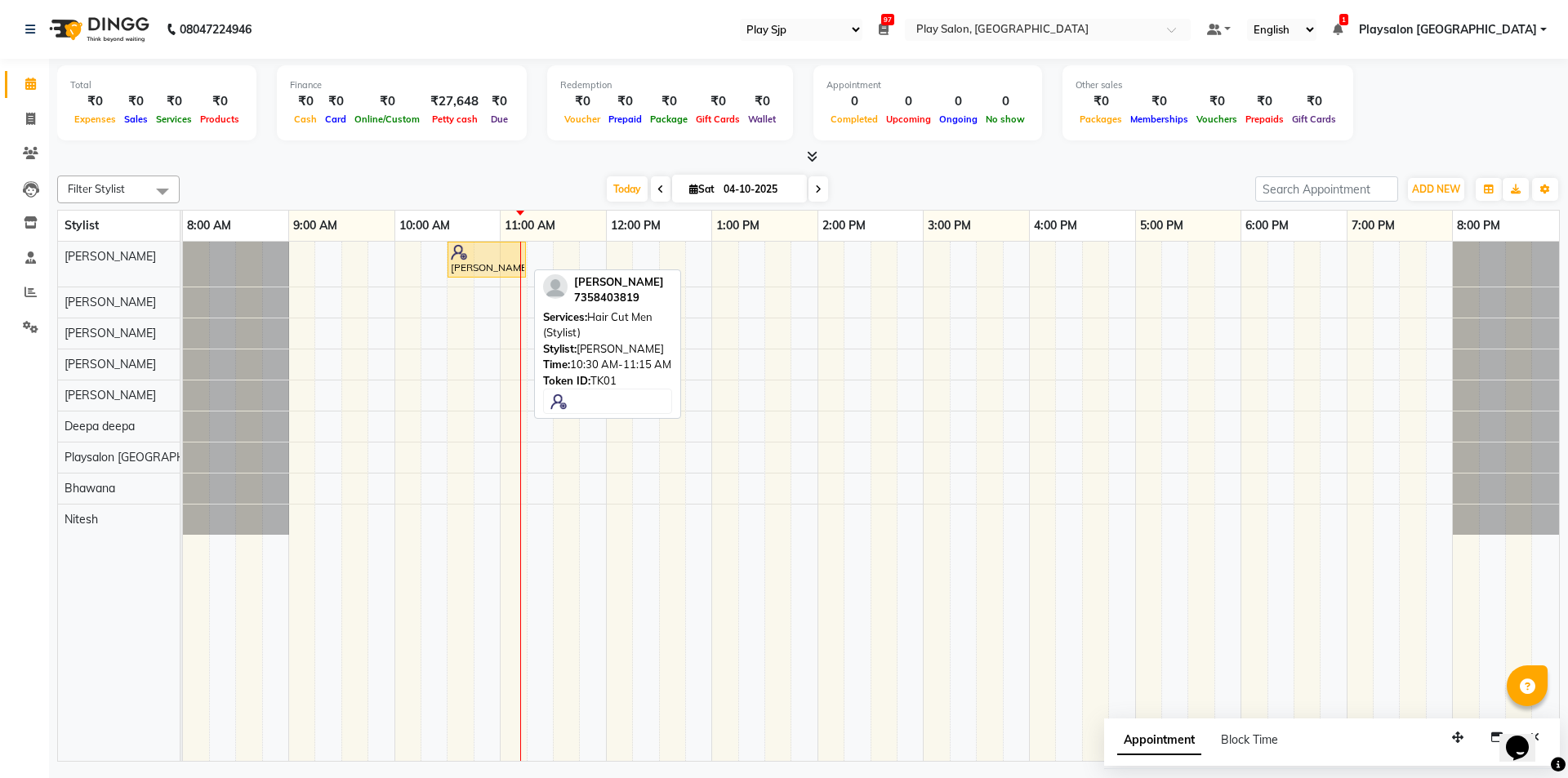
click at [479, 252] on div at bounding box center [487, 253] width 72 height 17
click at [481, 257] on div at bounding box center [487, 253] width 72 height 17
select select "1"
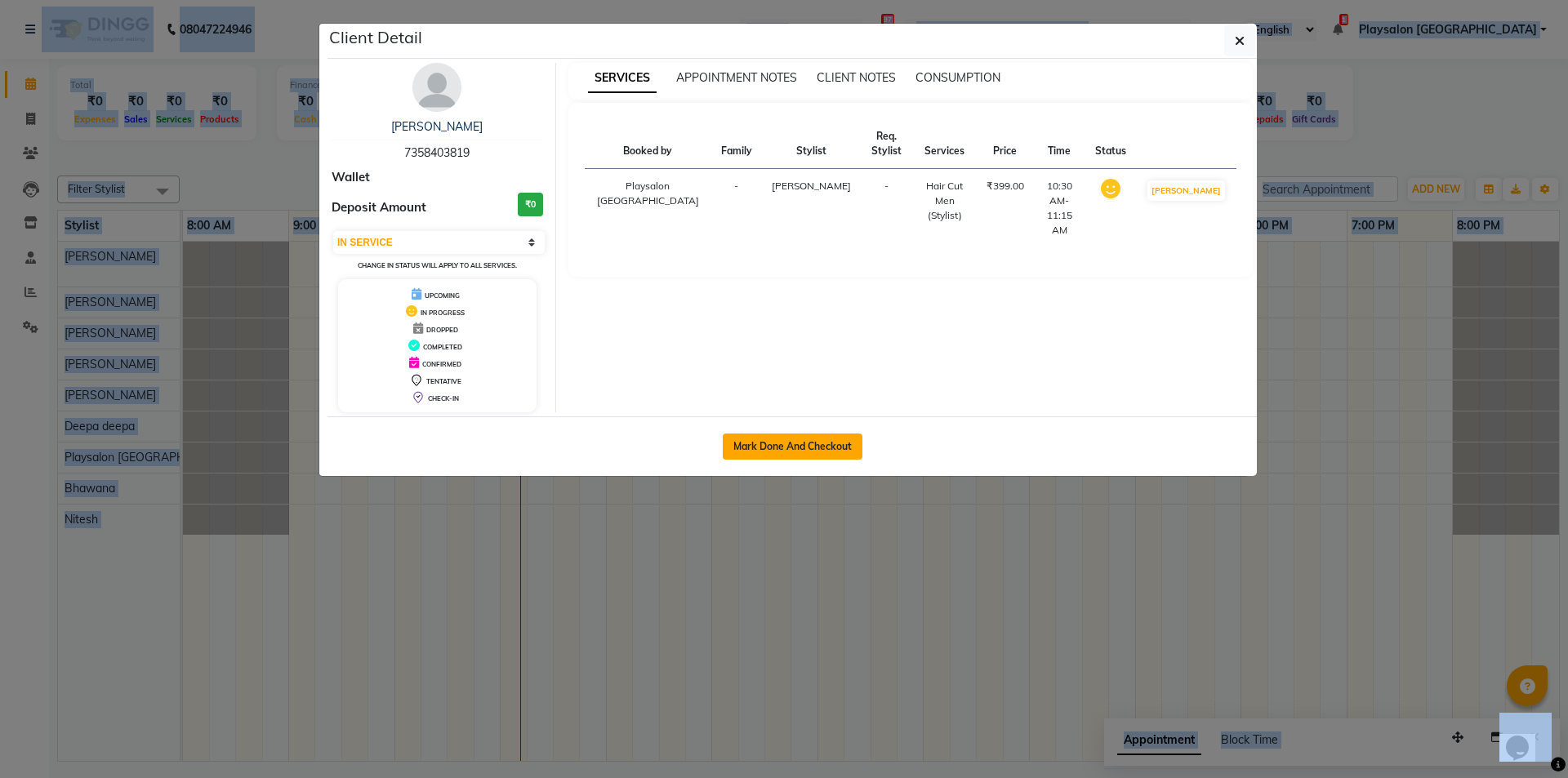
click at [795, 443] on button "Mark Done And Checkout" at bounding box center [792, 447] width 139 height 26
select select "service"
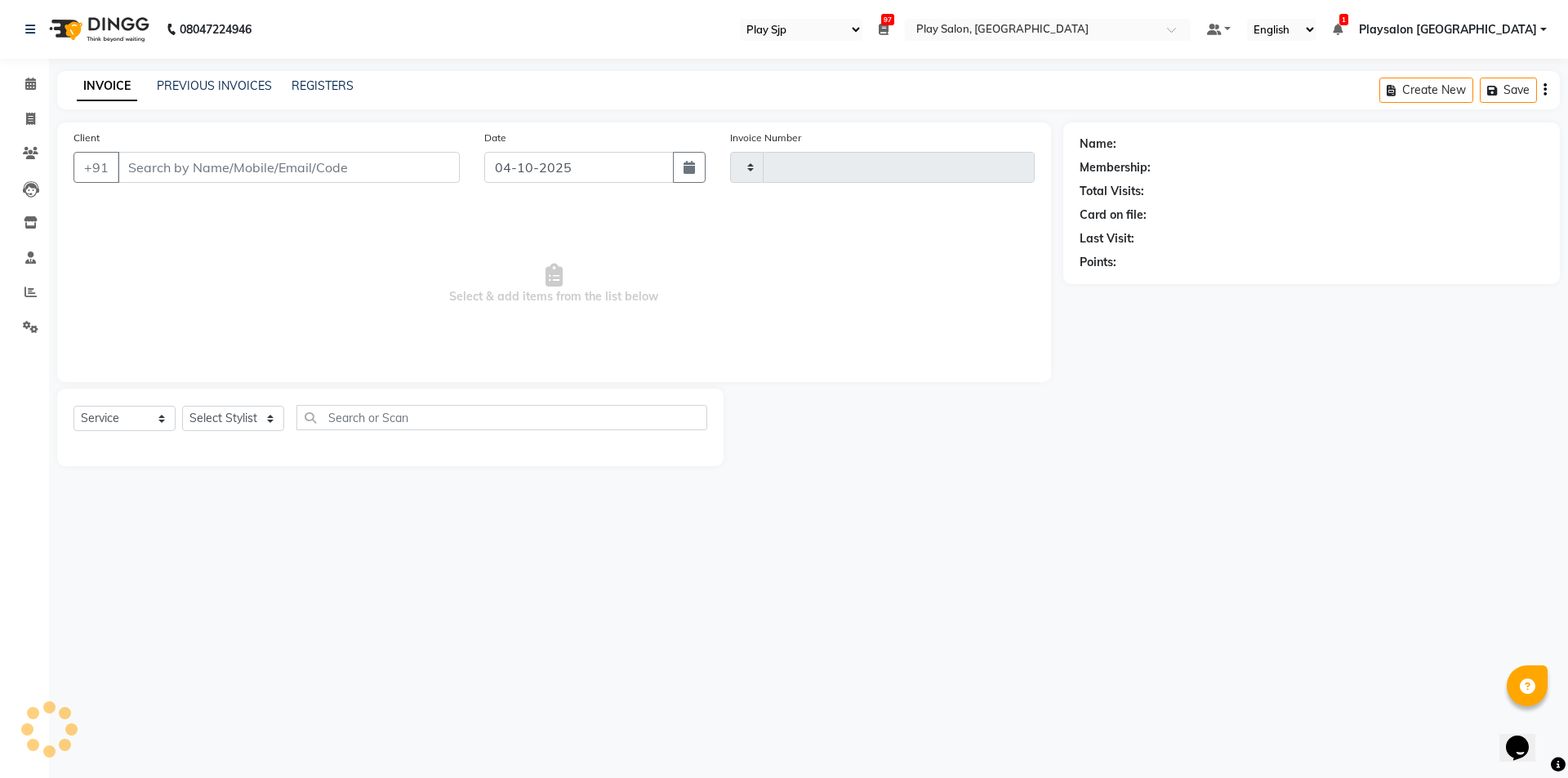
type input "0831"
select select "8308"
select select "product"
select select "80387"
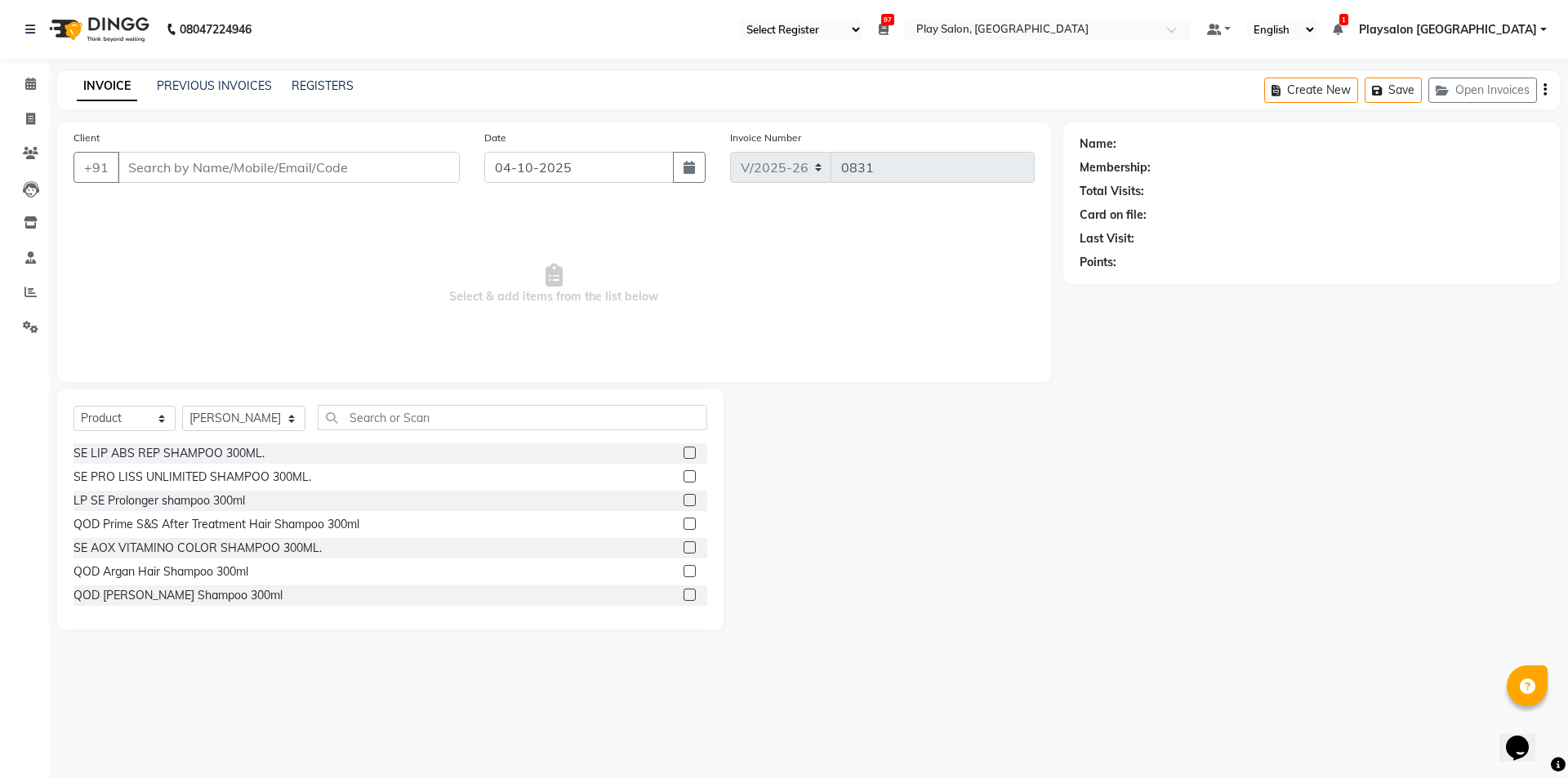
type input "7358403819"
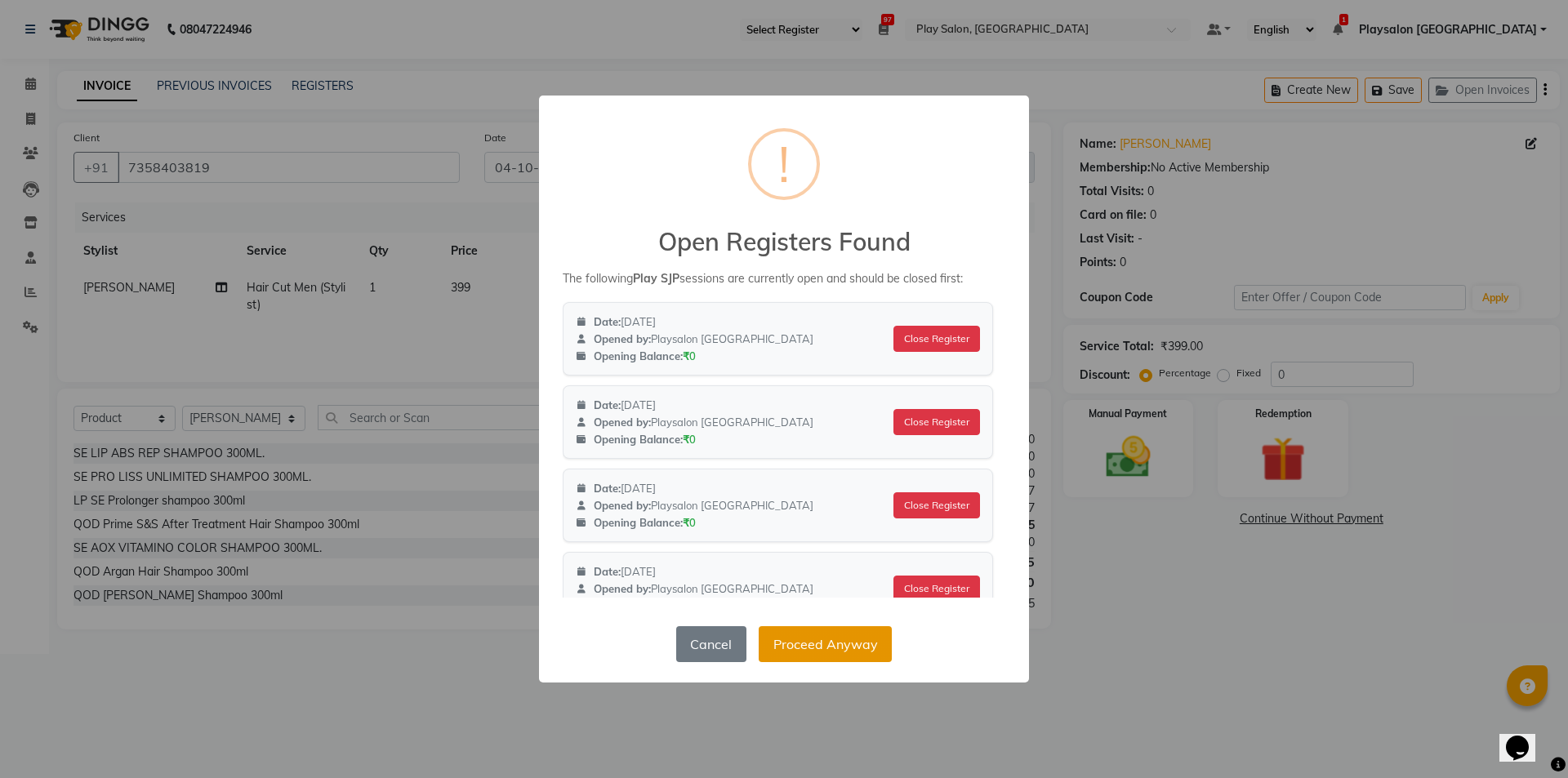
click at [810, 647] on button "Proceed Anyway" at bounding box center [825, 644] width 133 height 36
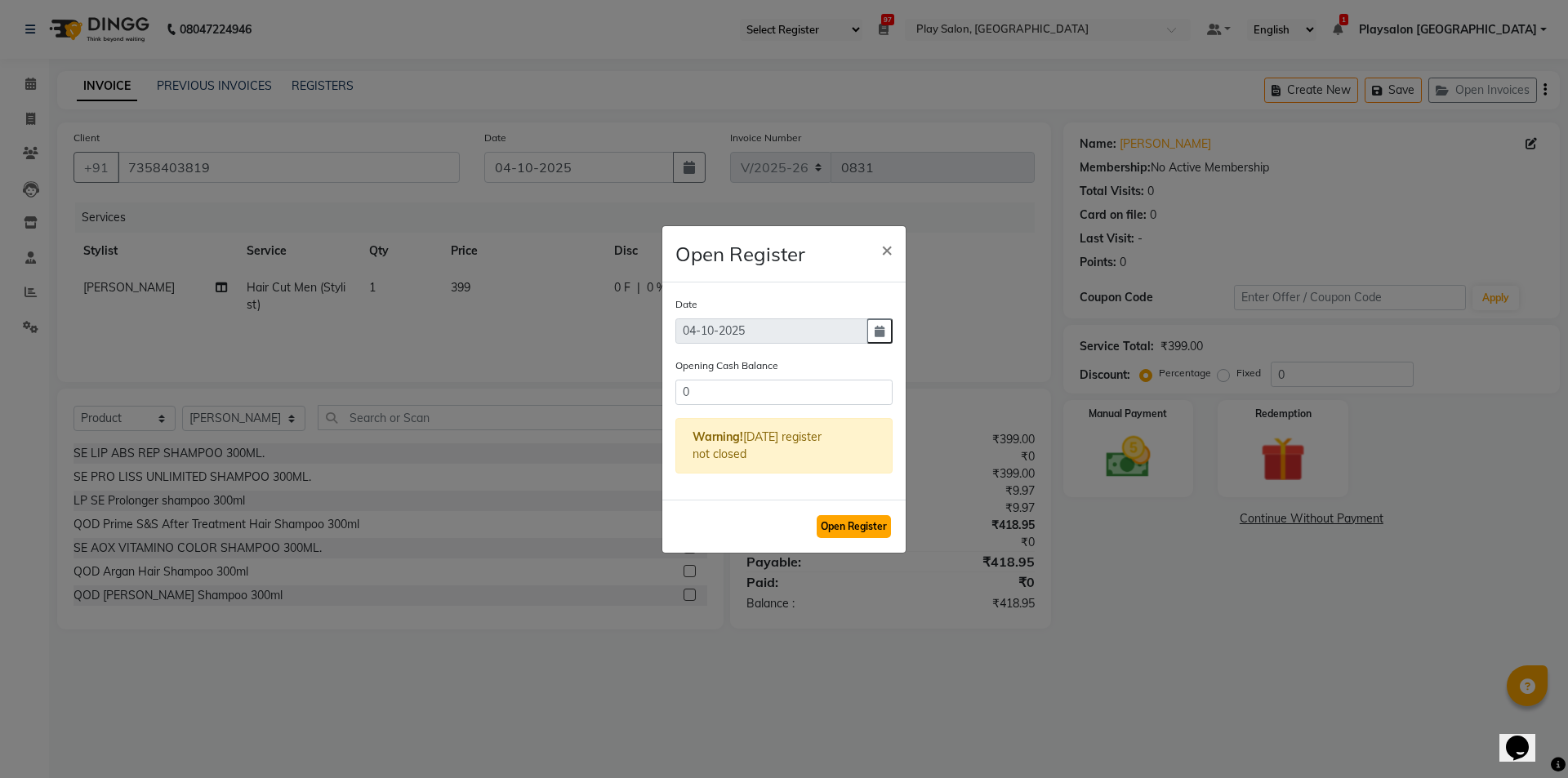
click at [869, 531] on button "Open Register" at bounding box center [854, 526] width 75 height 23
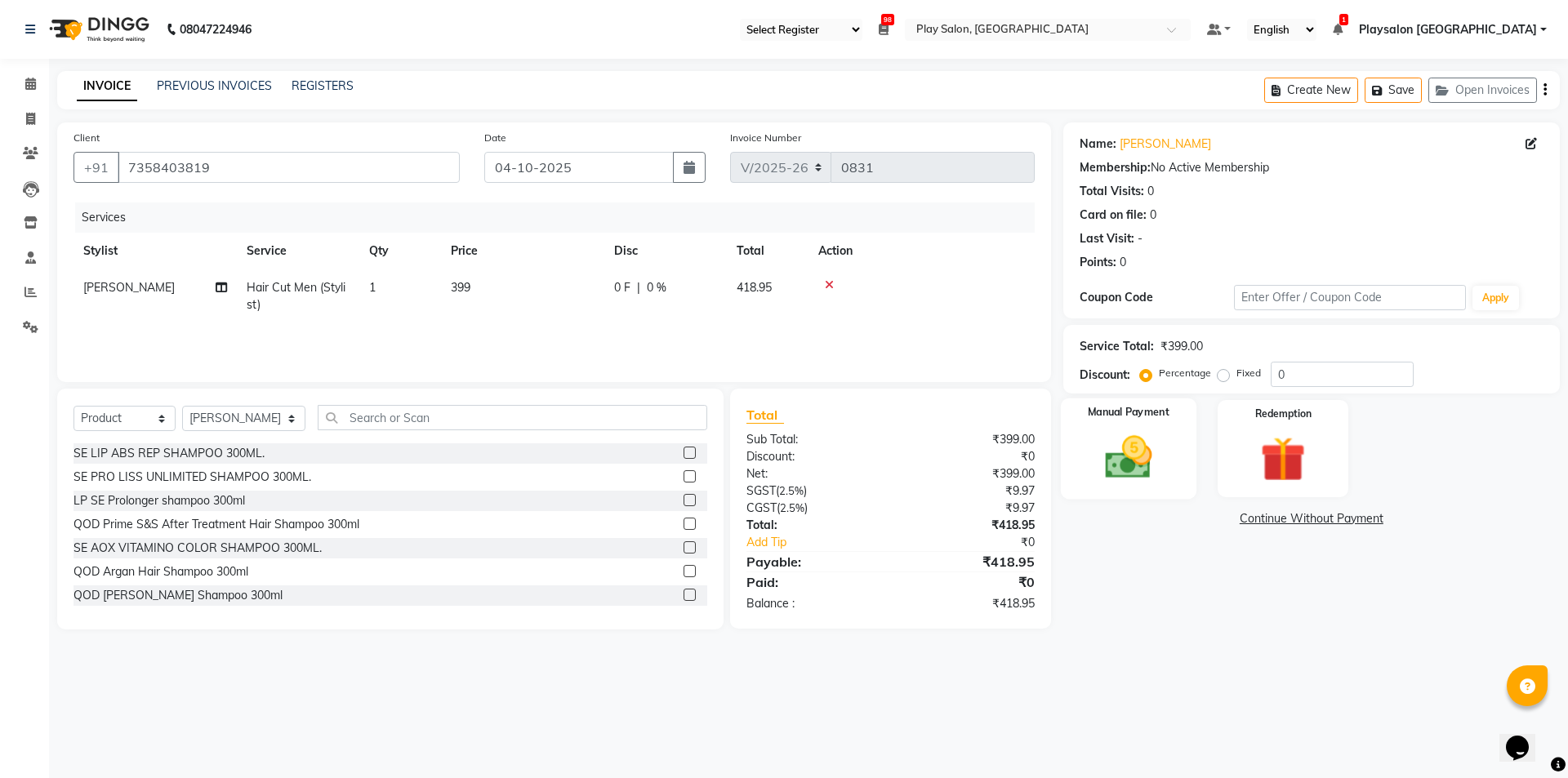
click at [1174, 472] on div "Manual Payment" at bounding box center [1128, 449] width 136 height 101
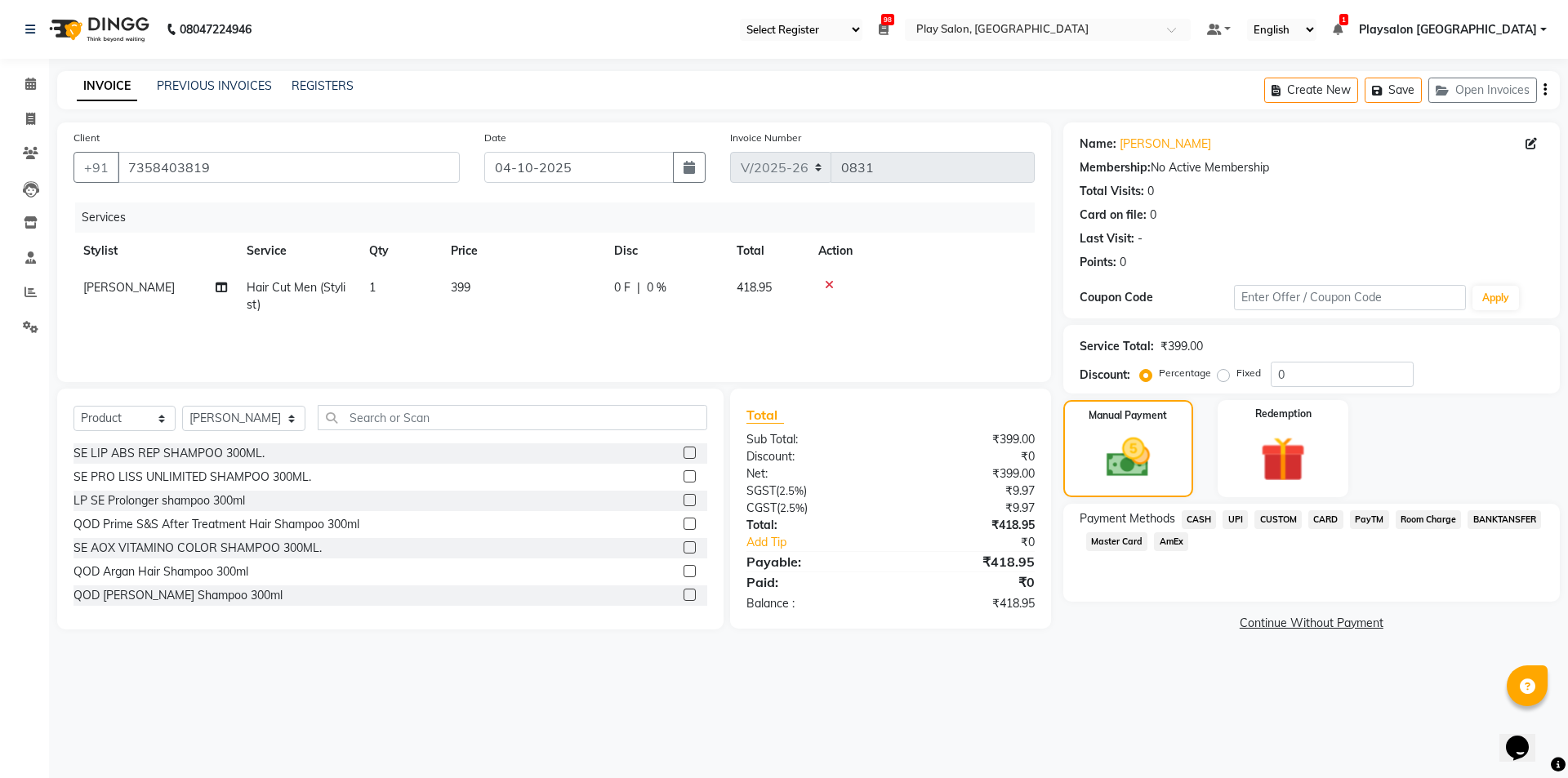
click at [1236, 521] on span "UPI" at bounding box center [1235, 520] width 25 height 18
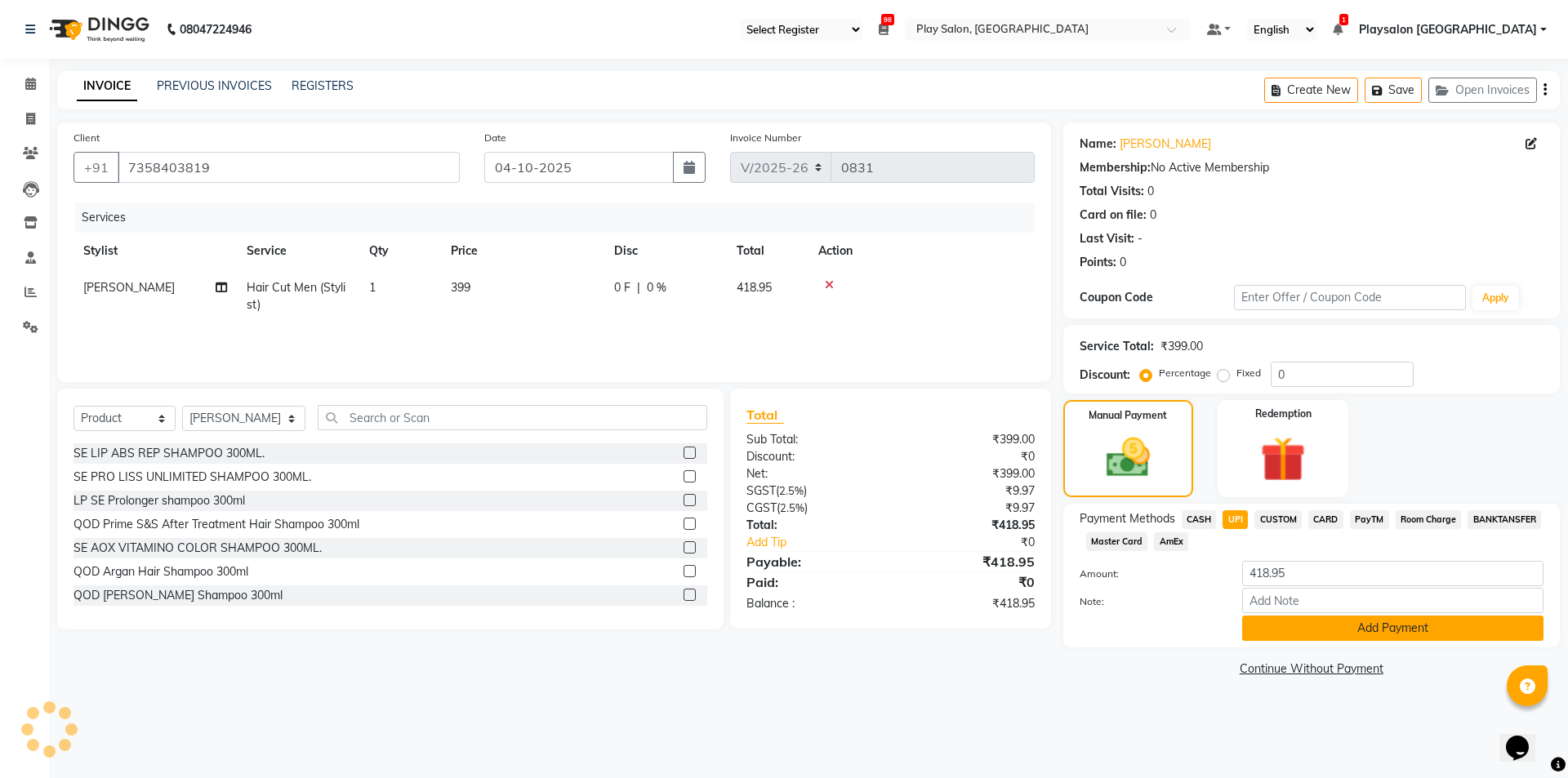
click at [1391, 627] on button "Add Payment" at bounding box center [1393, 628] width 302 height 25
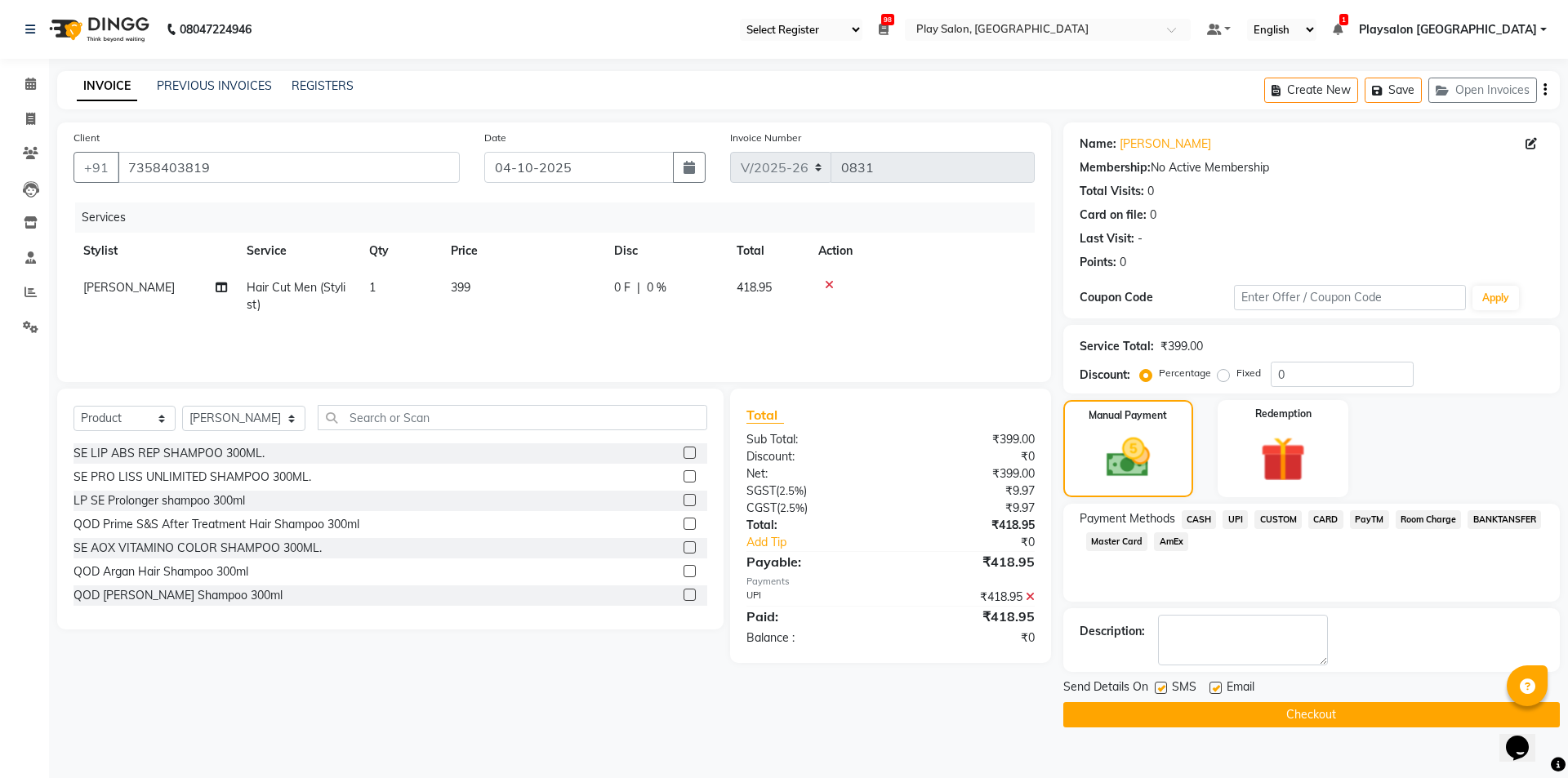
click at [1215, 682] on label at bounding box center [1215, 688] width 12 height 12
click at [1215, 684] on input "checkbox" at bounding box center [1215, 689] width 11 height 11
checkbox input "false"
click at [1162, 688] on label at bounding box center [1160, 688] width 12 height 12
click at [1162, 688] on input "checkbox" at bounding box center [1160, 689] width 11 height 11
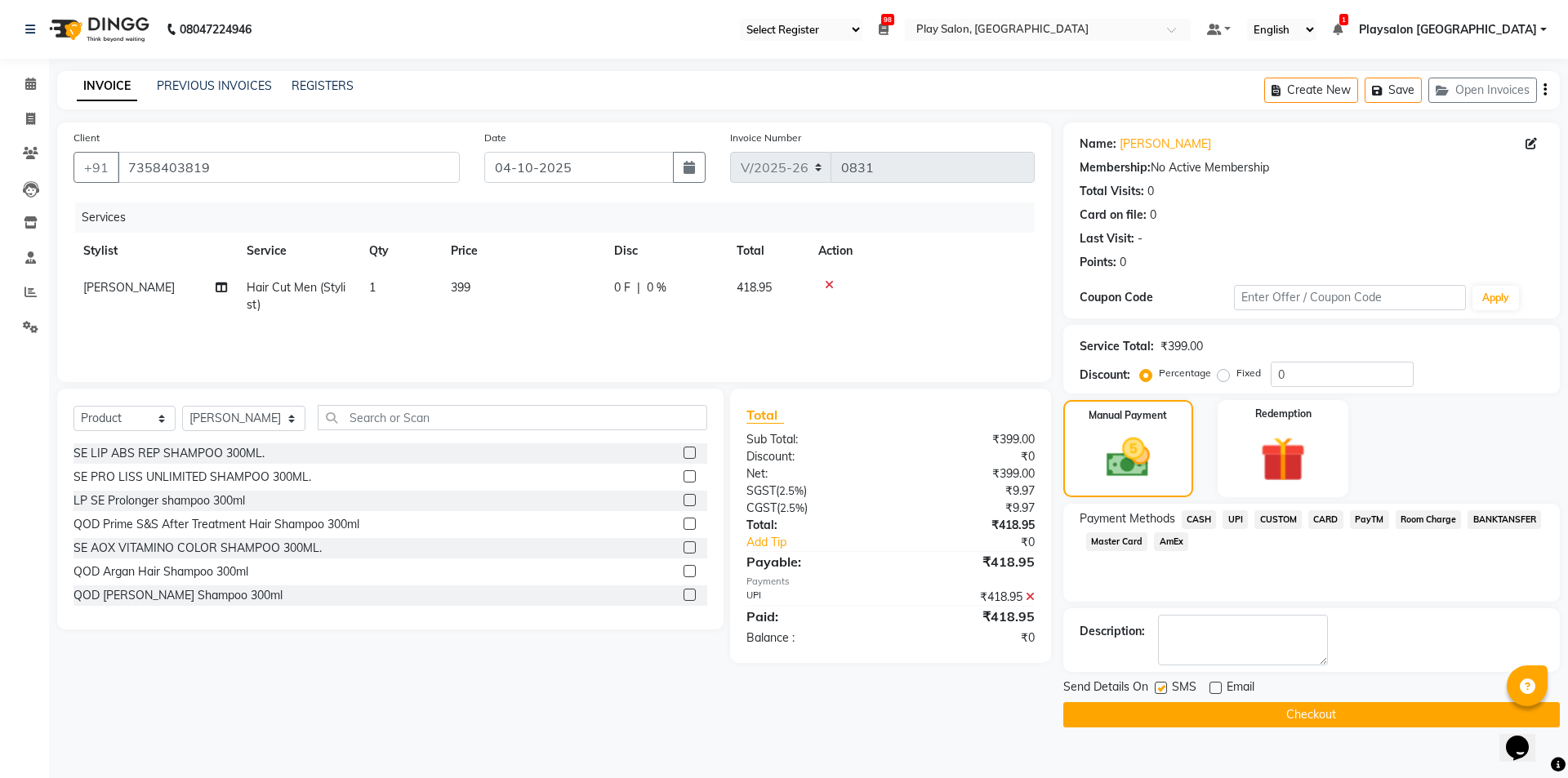
checkbox input "false"
click at [1290, 716] on button "Checkout" at bounding box center [1311, 714] width 497 height 25
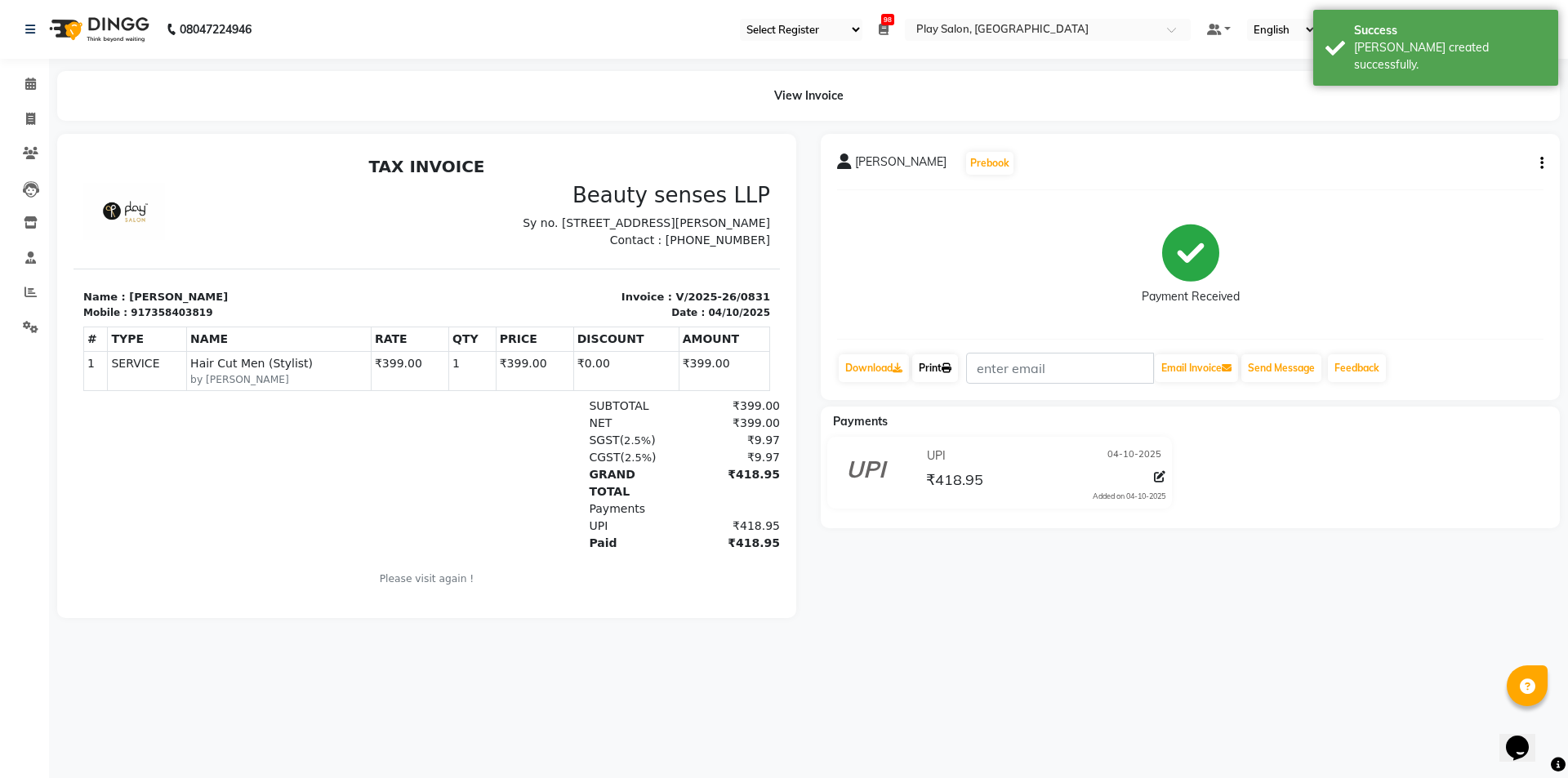
click at [938, 371] on link "Print" at bounding box center [936, 368] width 46 height 28
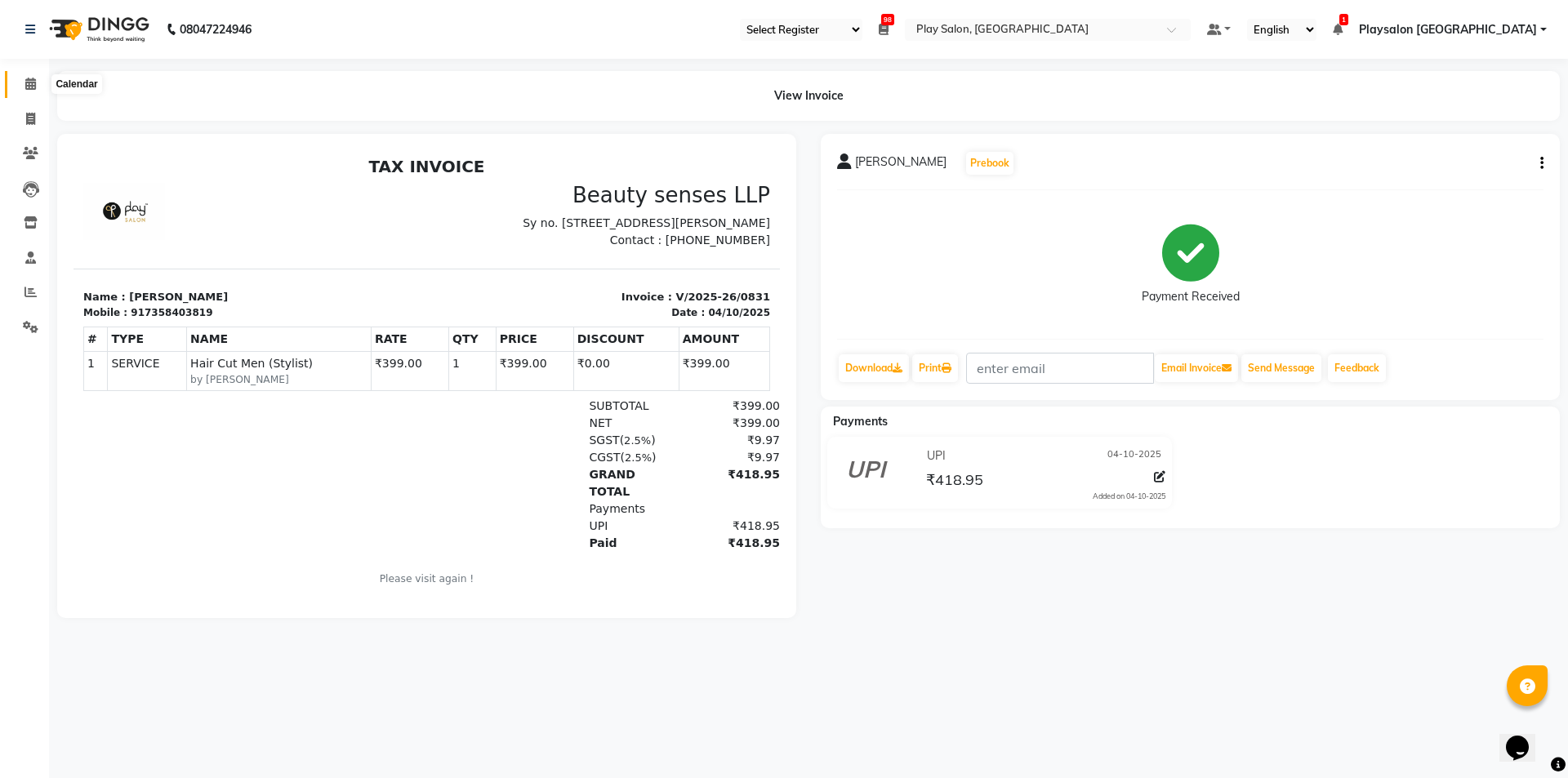
click at [34, 90] on span at bounding box center [30, 84] width 29 height 18
